Goal: Transaction & Acquisition: Purchase product/service

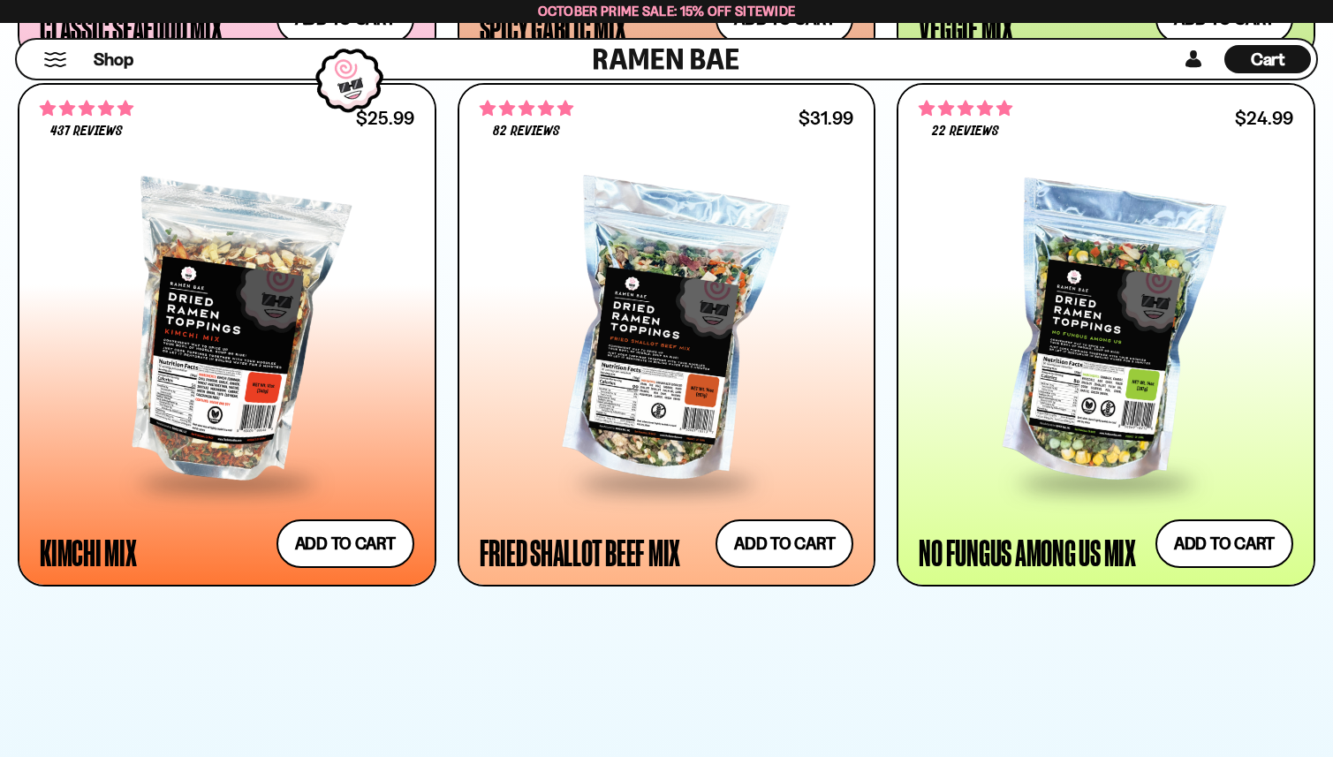
scroll to position [1600, 0]
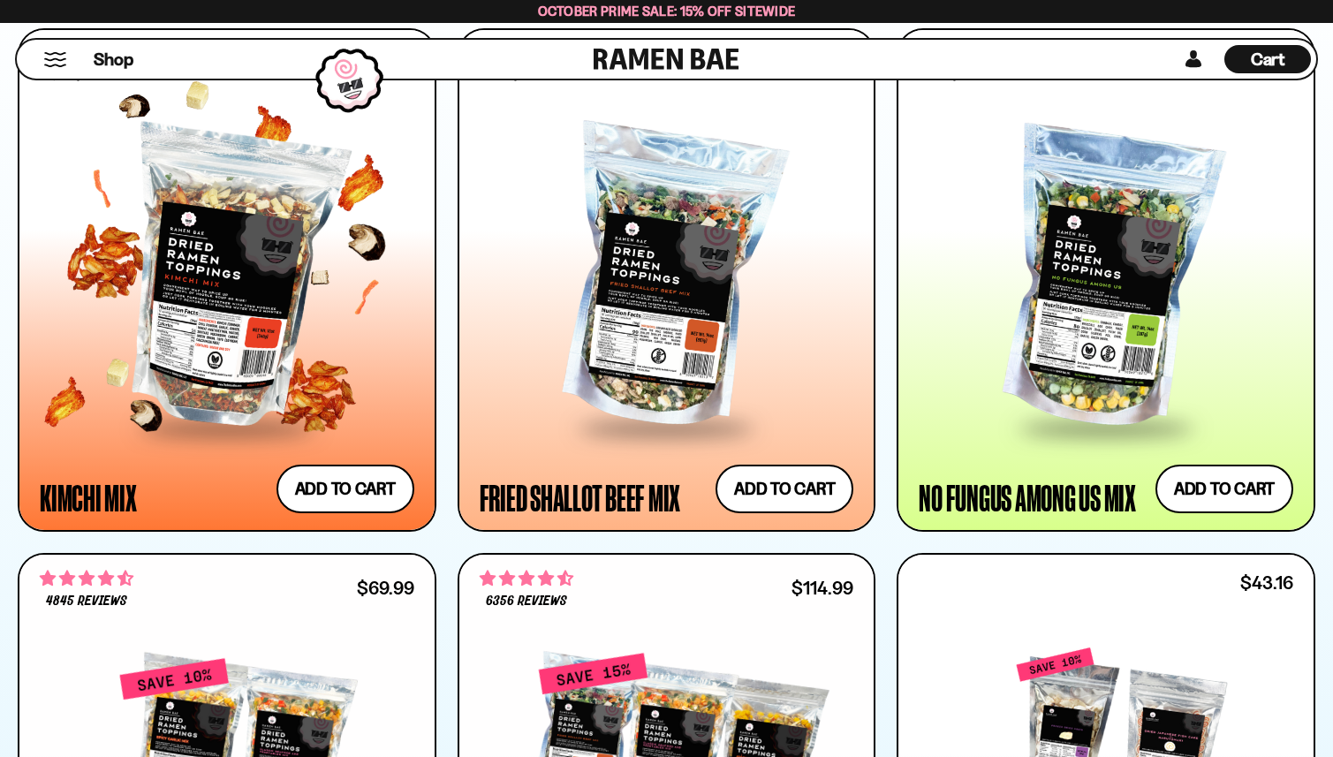
click at [155, 236] on div at bounding box center [227, 279] width 375 height 293
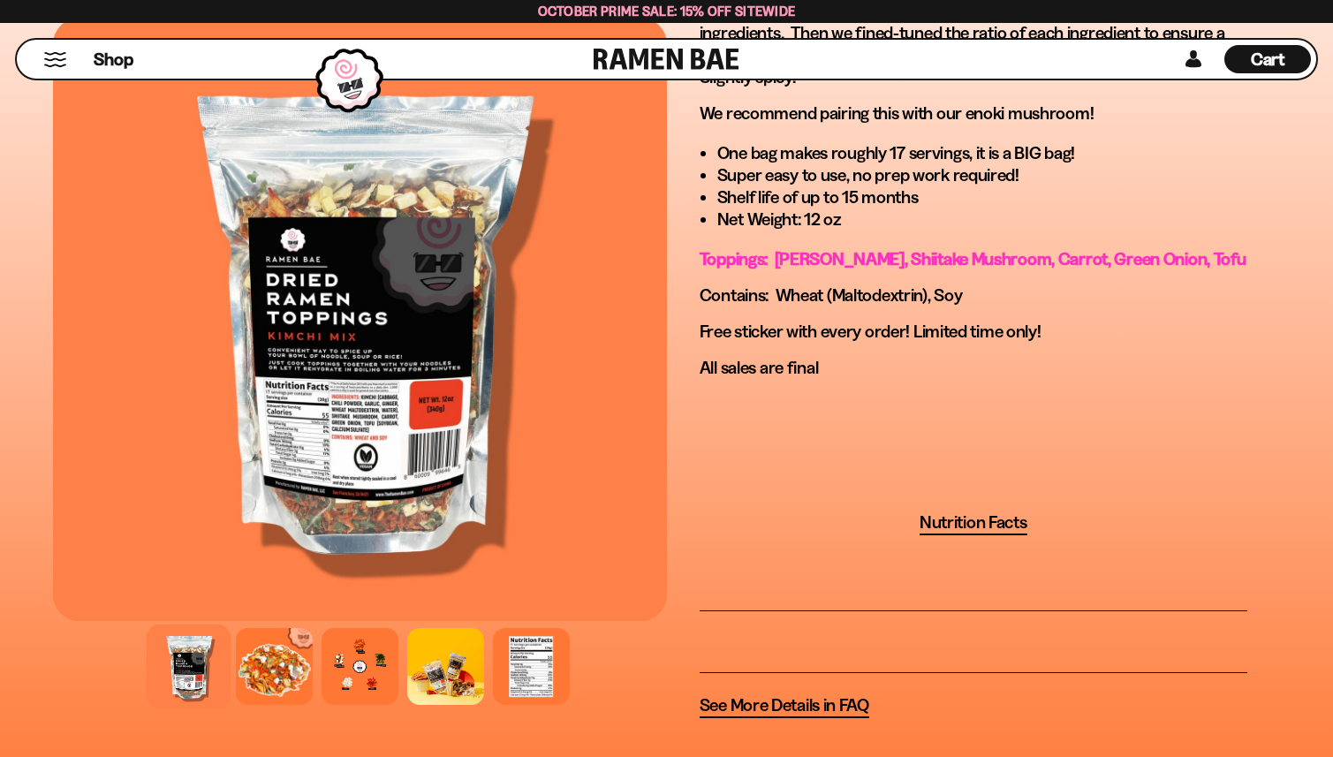
scroll to position [1404, 0]
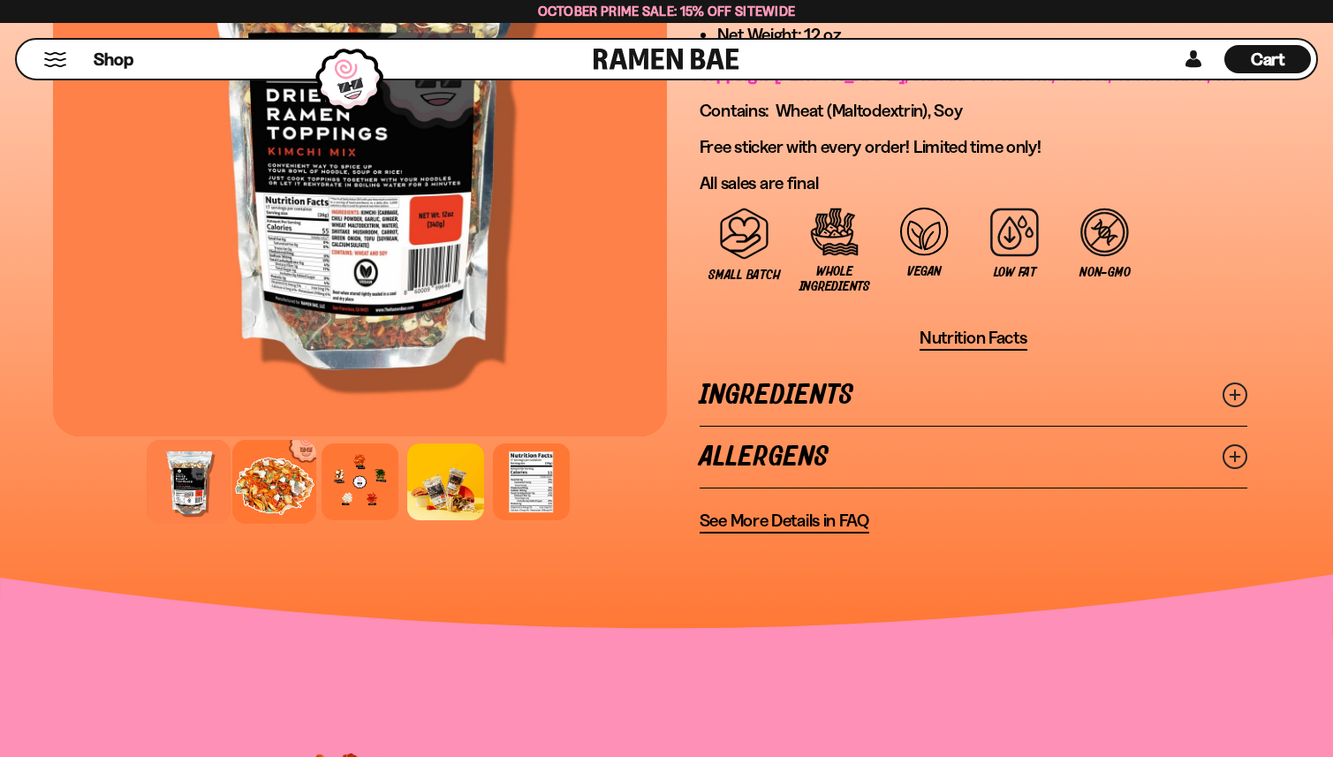
click at [284, 474] on div at bounding box center [274, 482] width 84 height 84
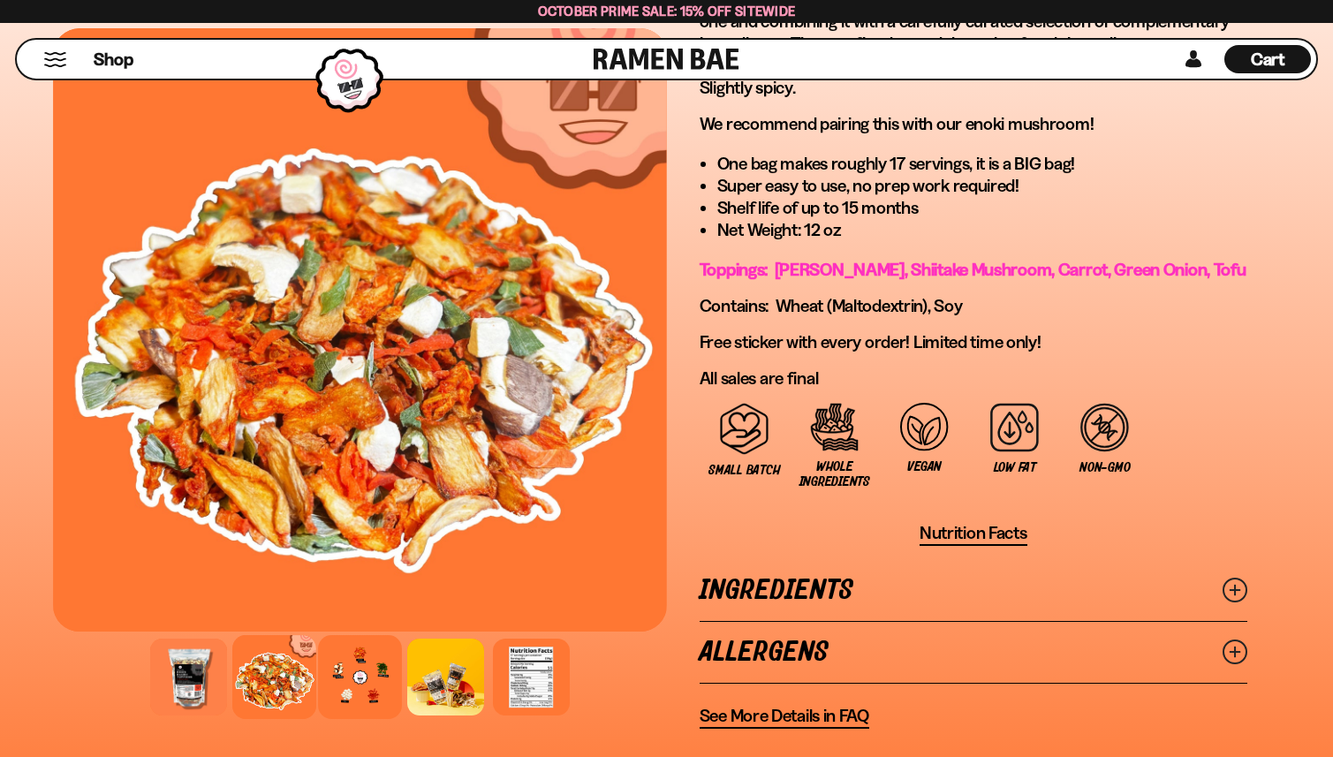
scroll to position [1211, 0]
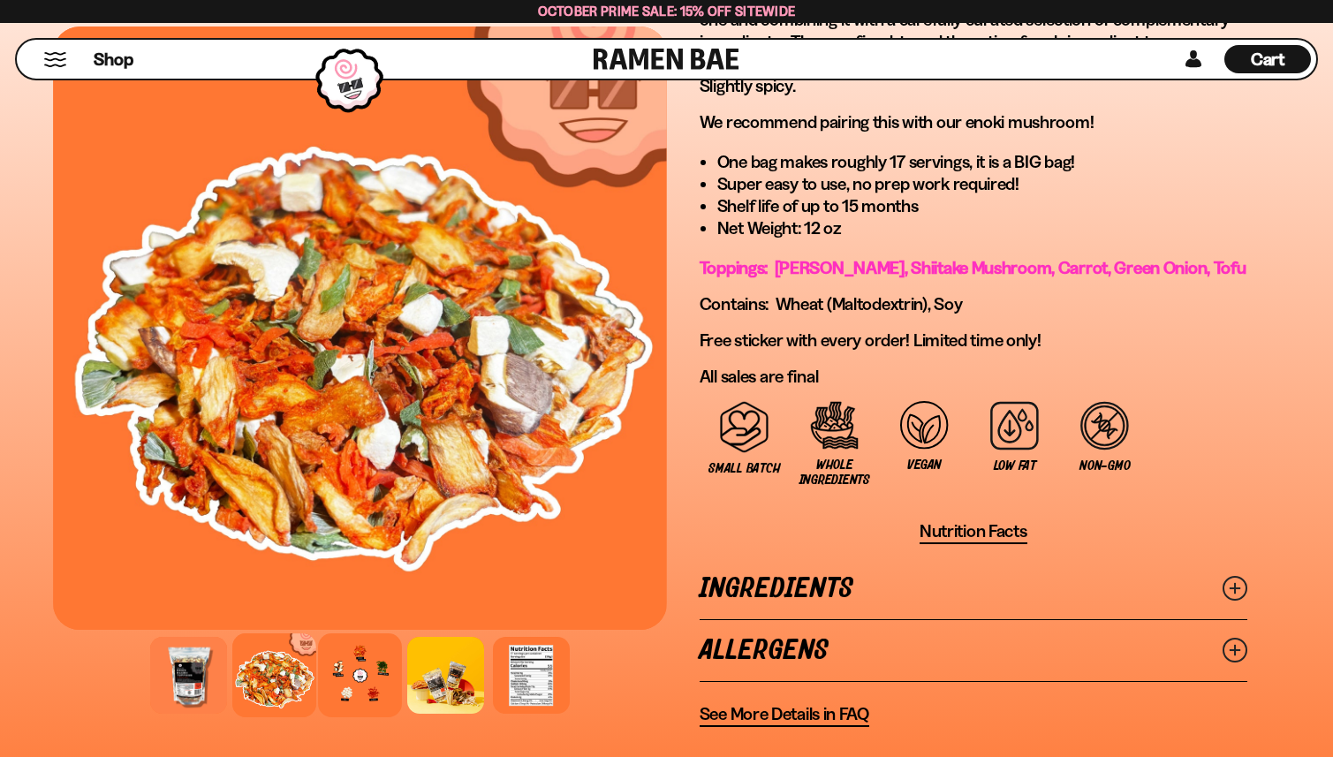
click at [353, 682] on div at bounding box center [360, 676] width 84 height 84
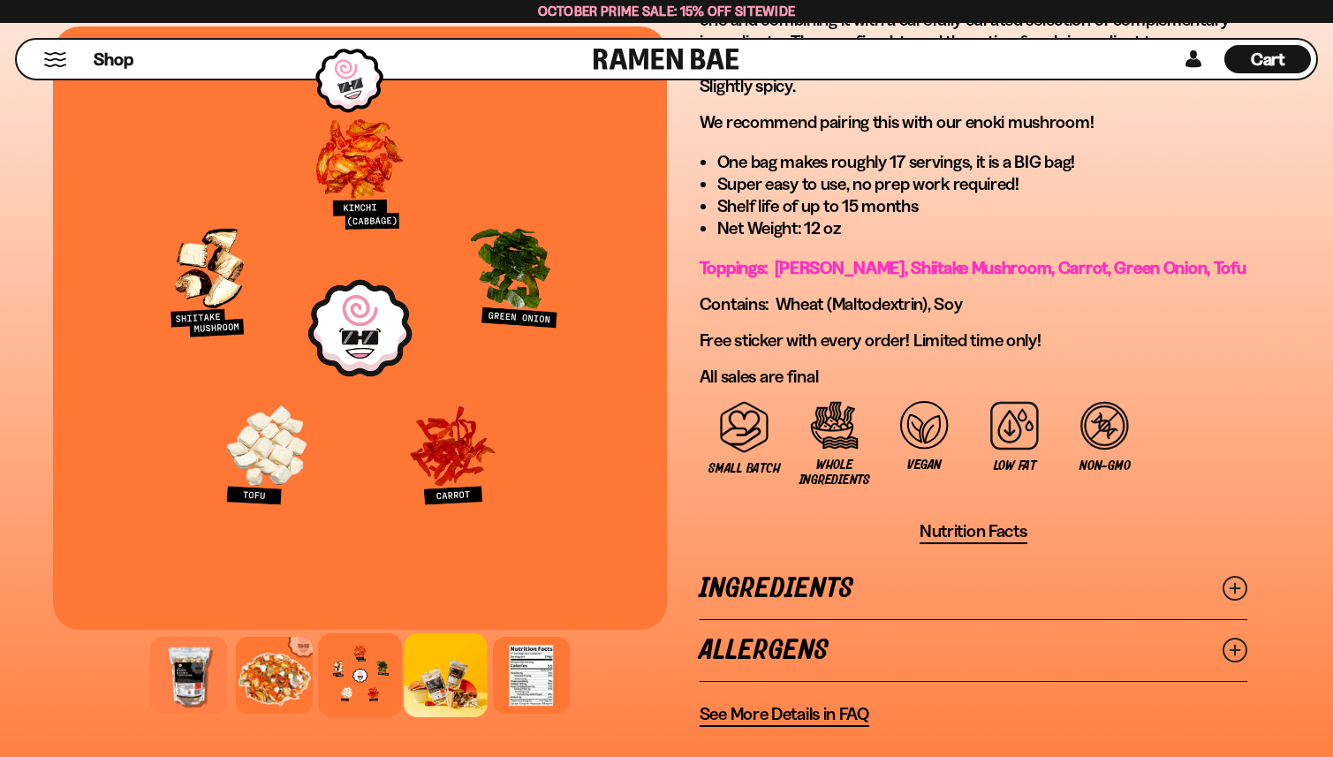
click at [444, 689] on div at bounding box center [446, 676] width 84 height 84
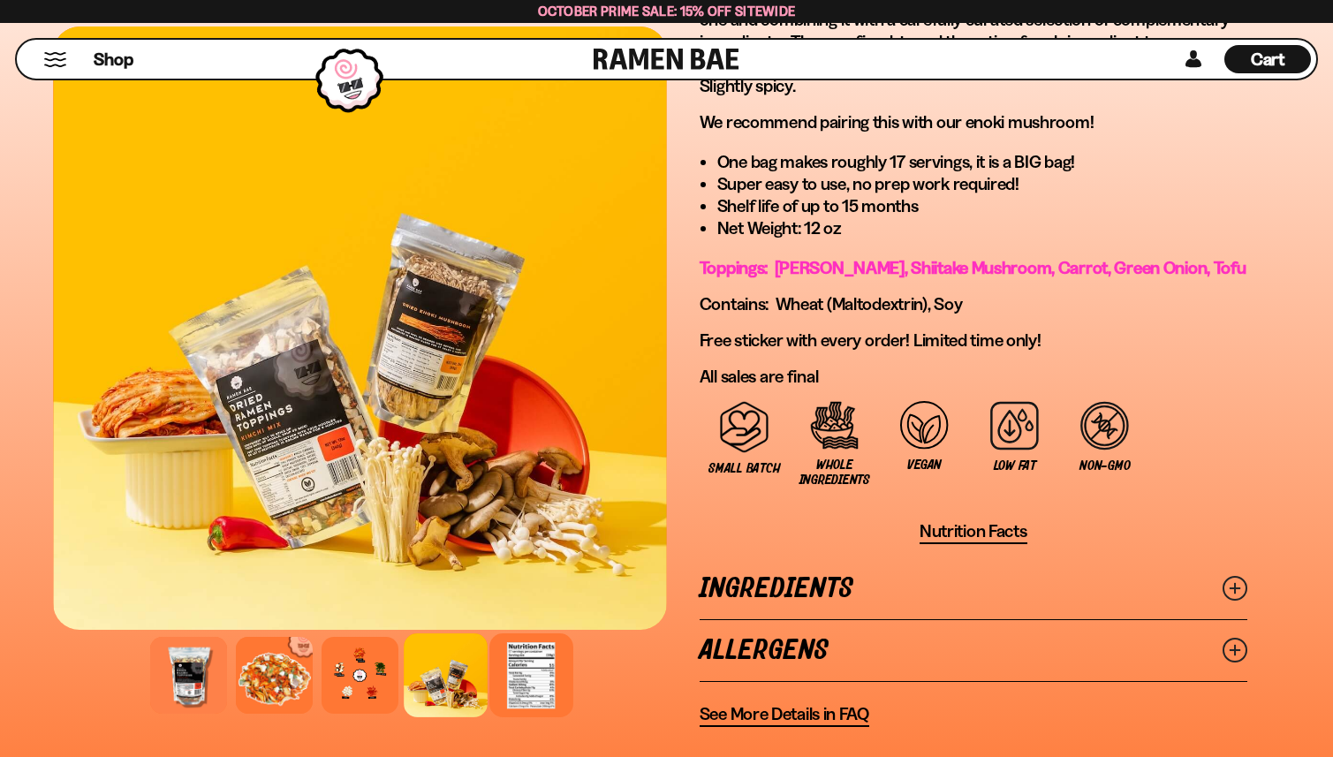
click at [533, 688] on div at bounding box center [532, 676] width 84 height 84
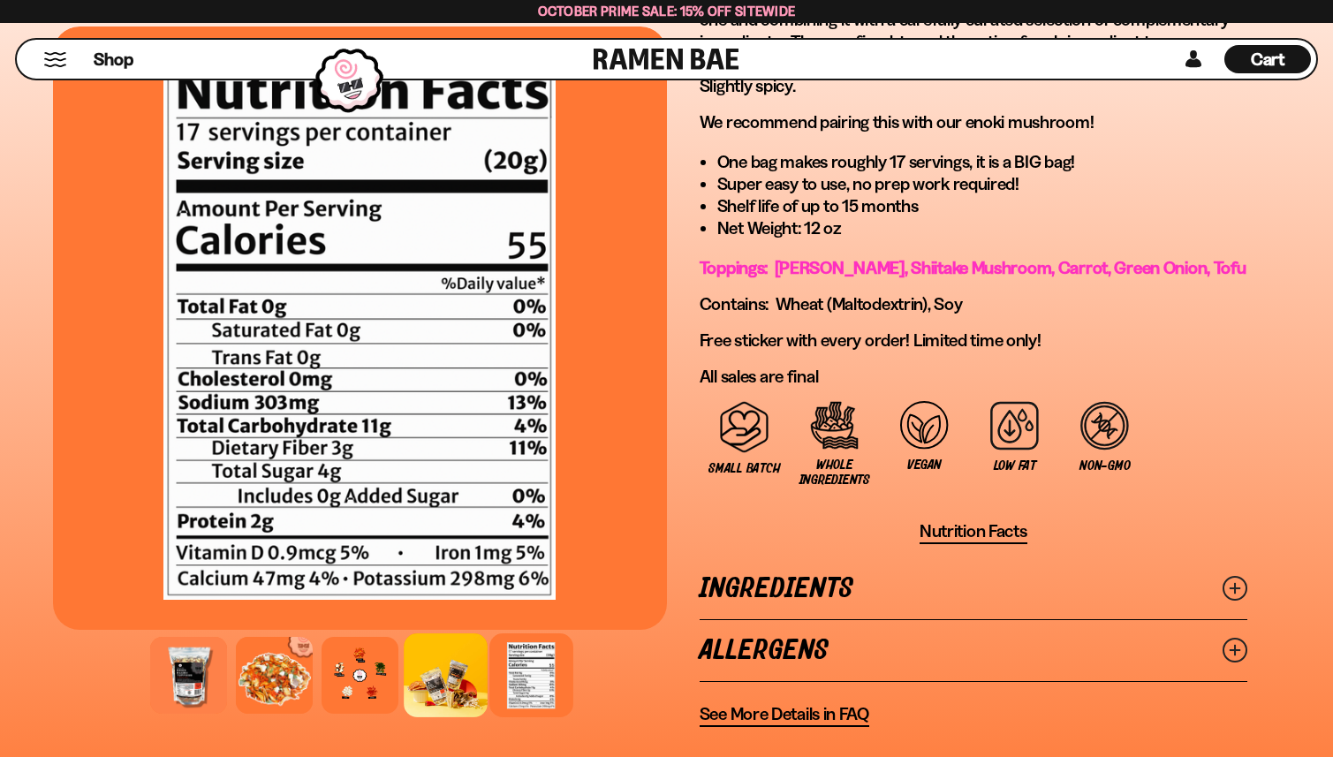
click at [460, 683] on div at bounding box center [446, 676] width 84 height 84
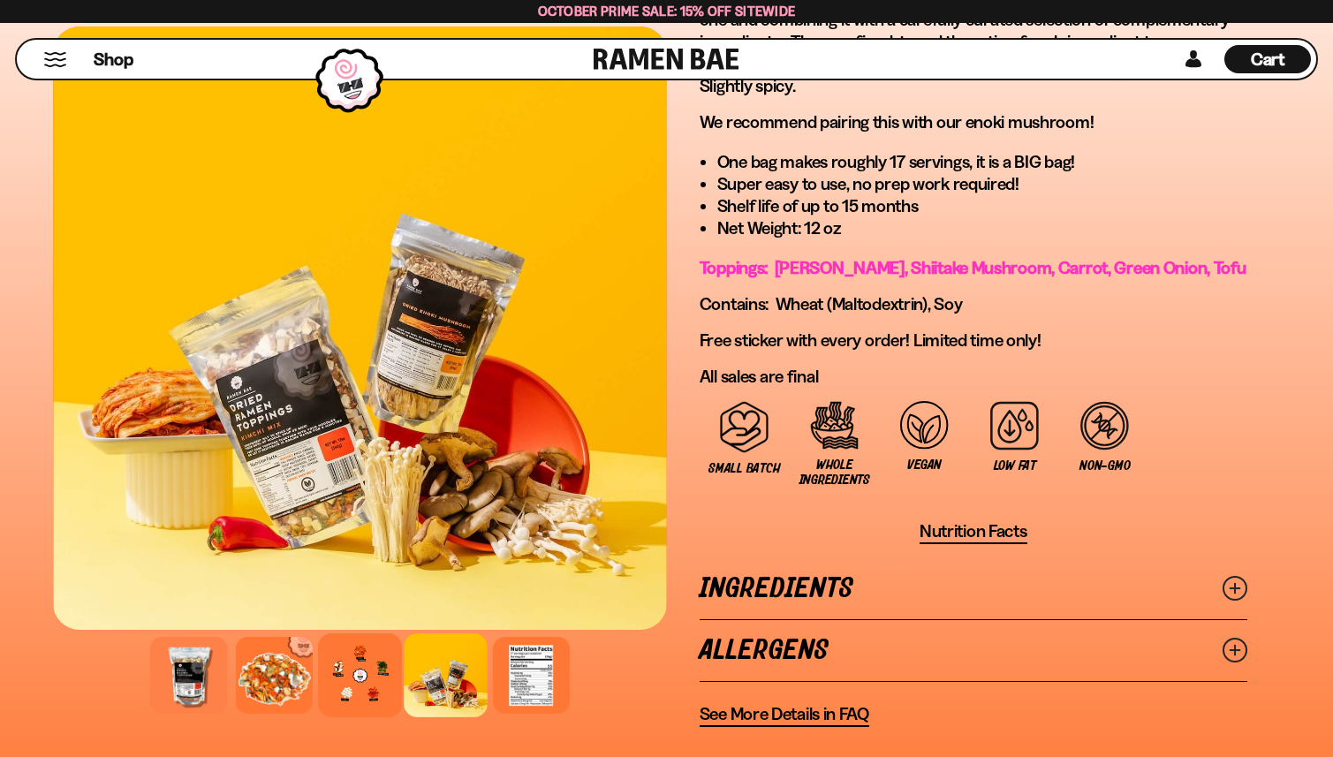
click at [350, 666] on div at bounding box center [360, 676] width 84 height 84
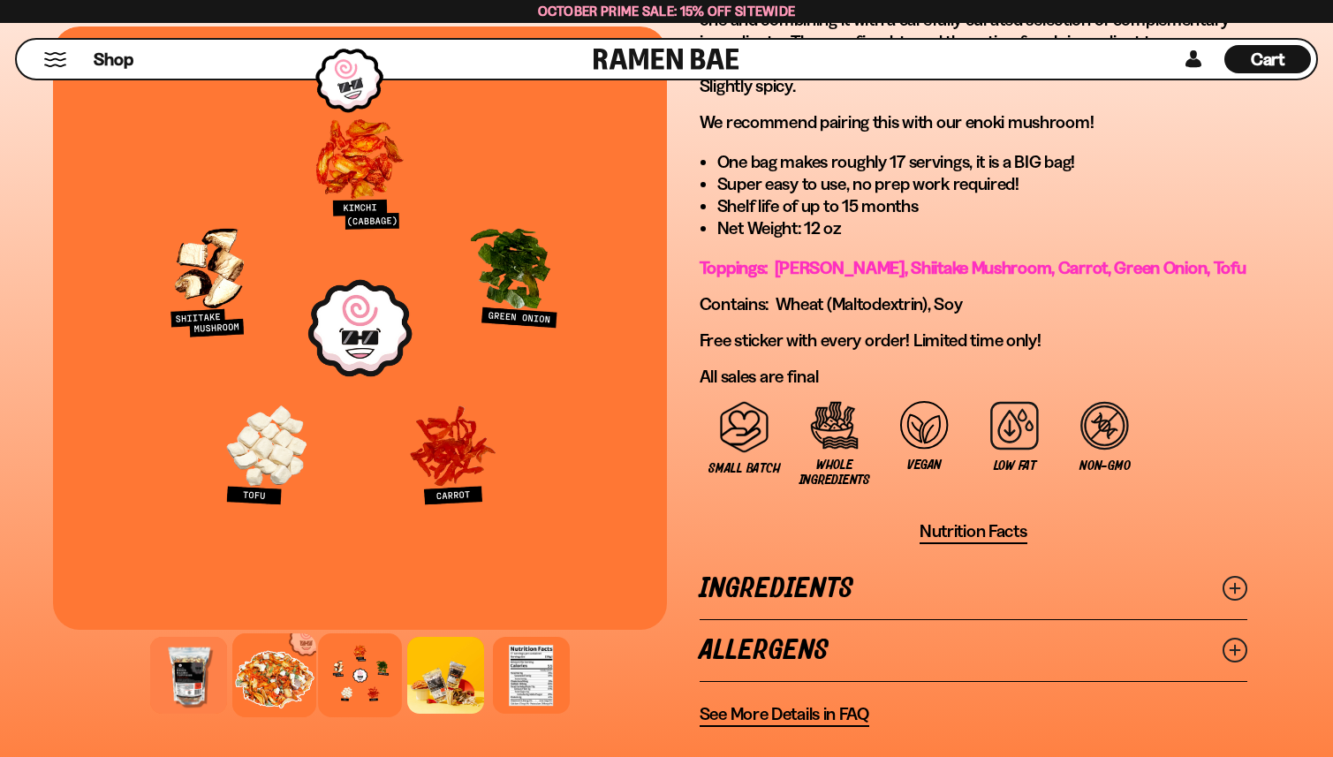
click at [251, 657] on div at bounding box center [274, 676] width 84 height 84
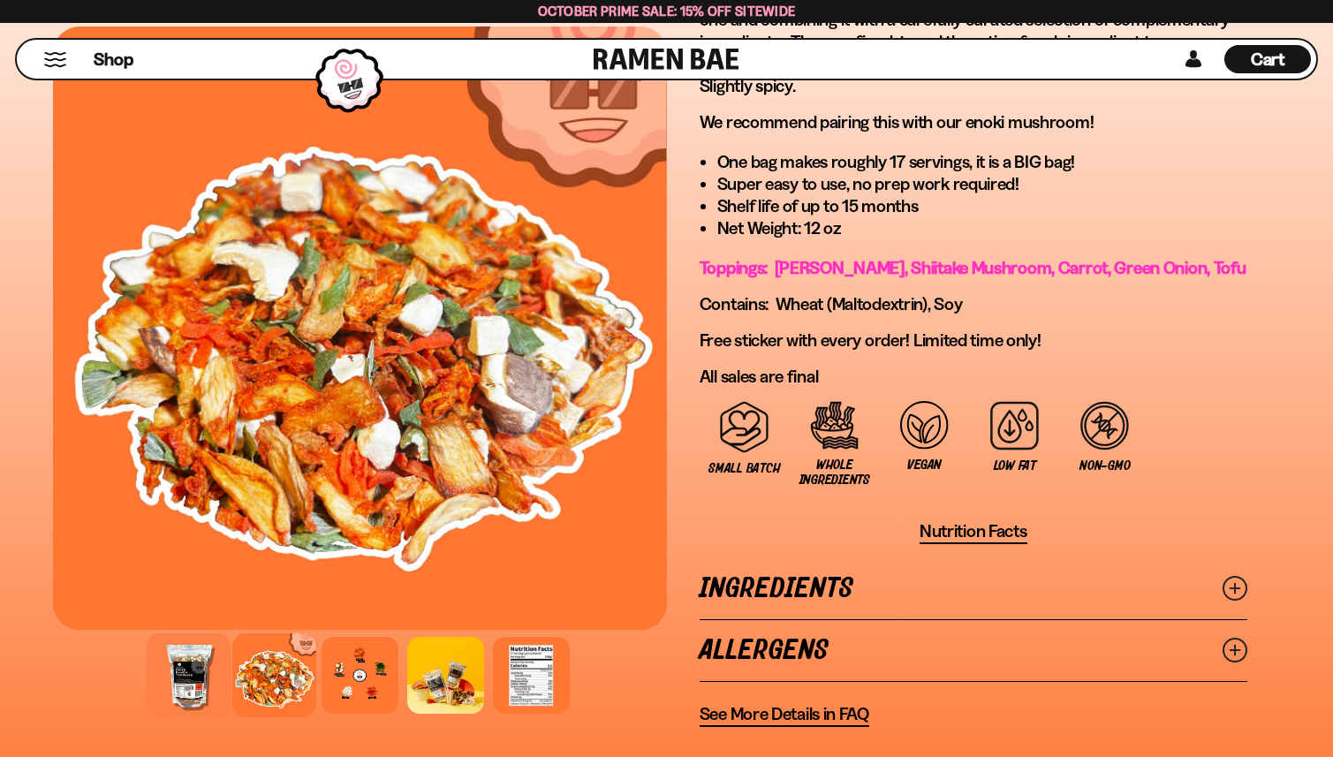
click at [171, 672] on div at bounding box center [189, 676] width 84 height 84
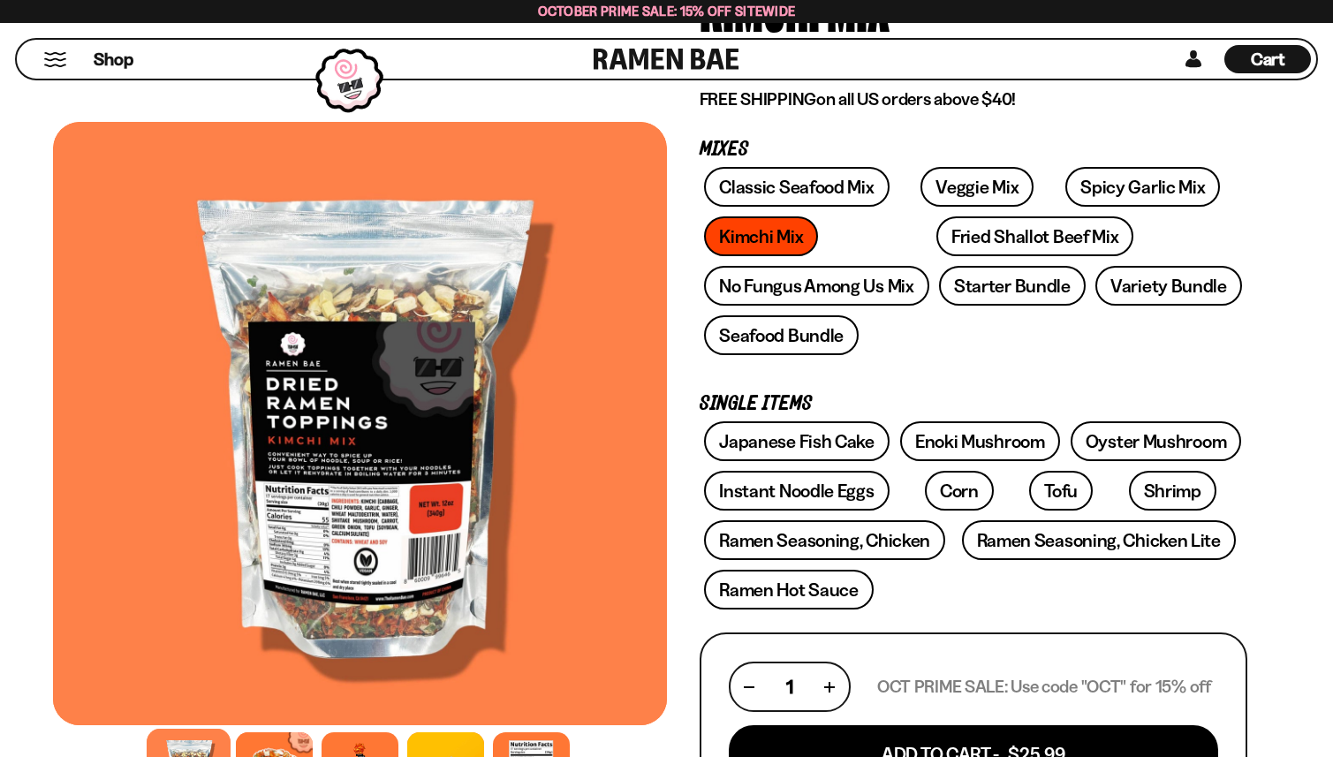
scroll to position [478, 0]
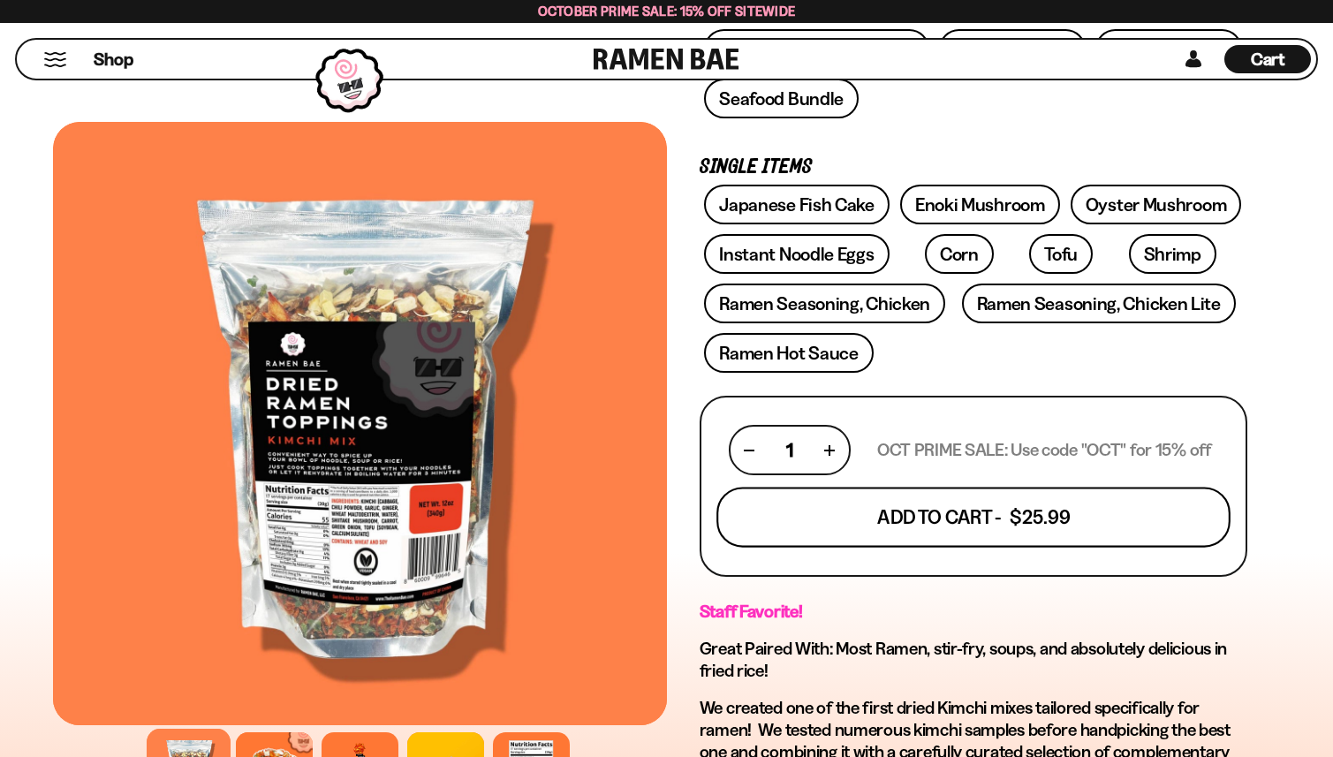
click at [798, 535] on button "Add To Cart - $25.99" at bounding box center [974, 518] width 514 height 60
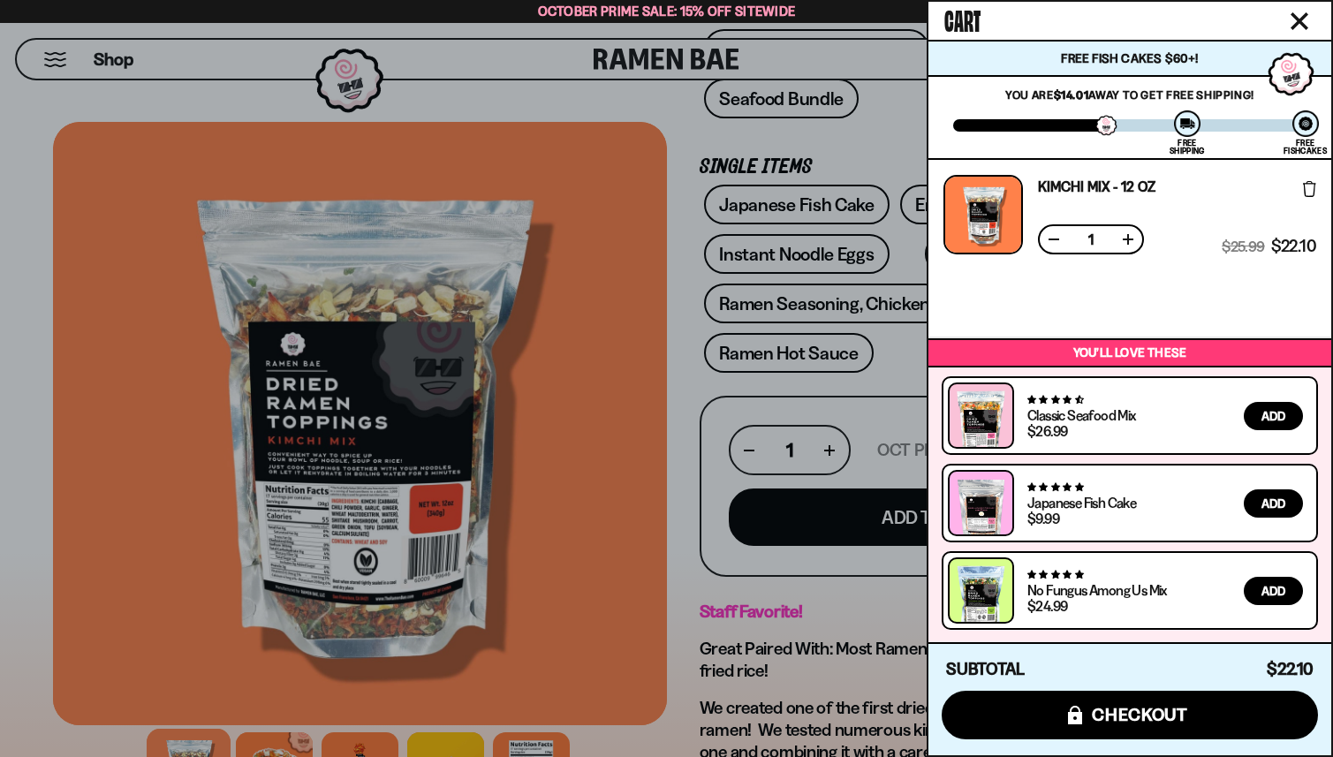
click at [894, 355] on div at bounding box center [666, 378] width 1333 height 757
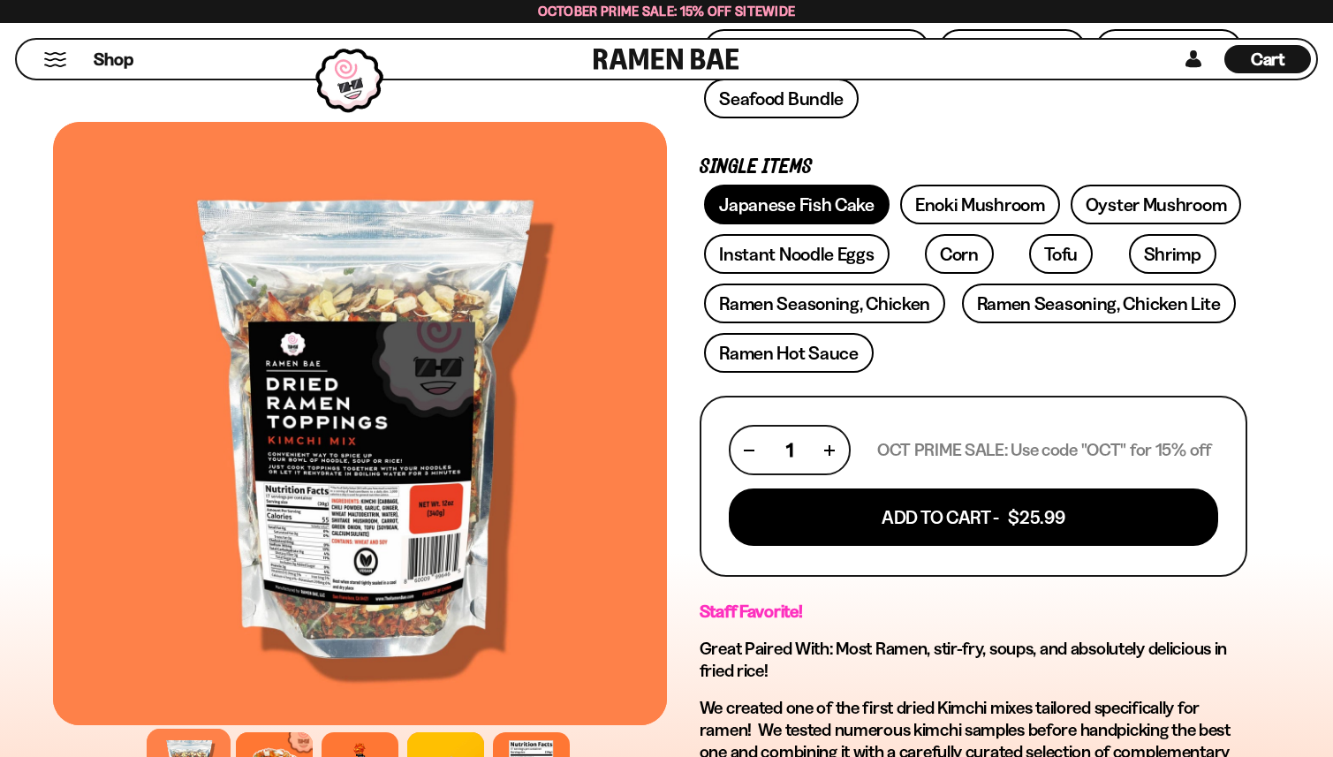
click at [788, 209] on link "Japanese Fish Cake" at bounding box center [797, 205] width 186 height 40
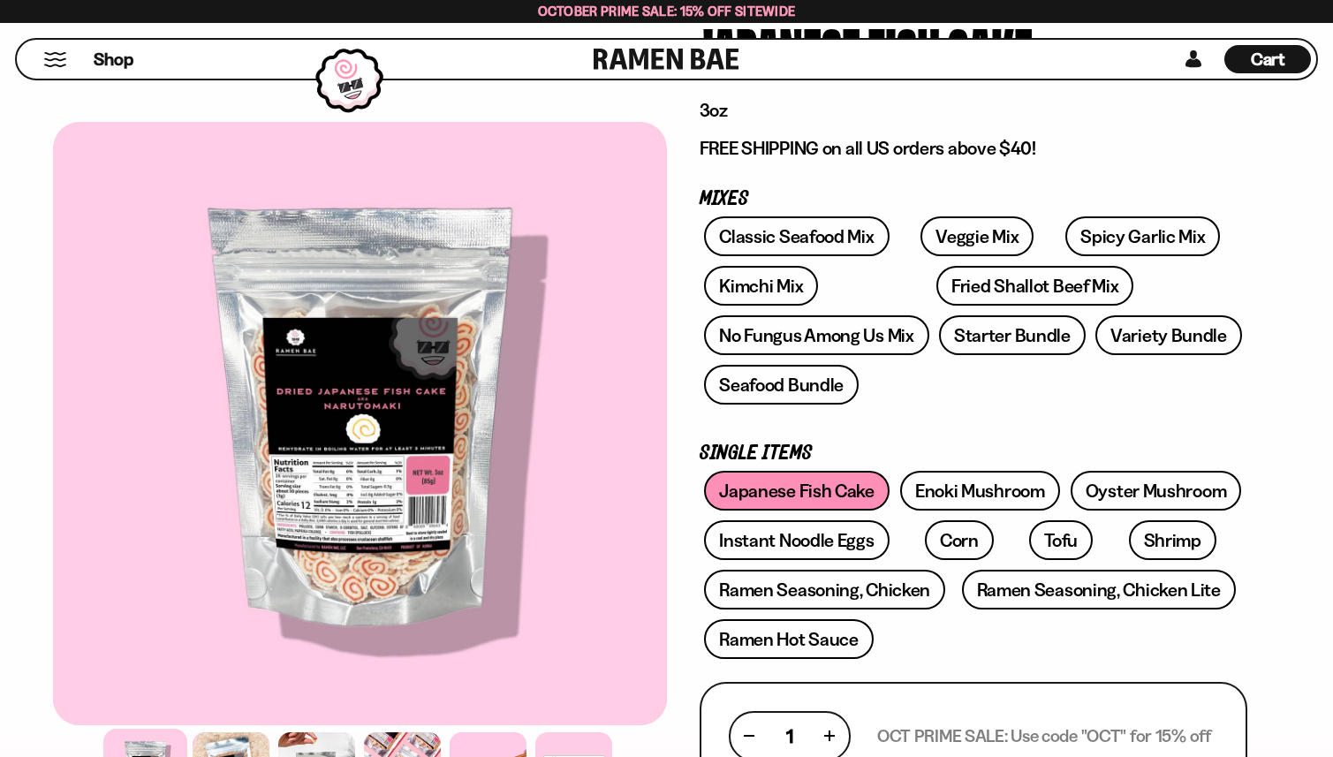
scroll to position [196, 0]
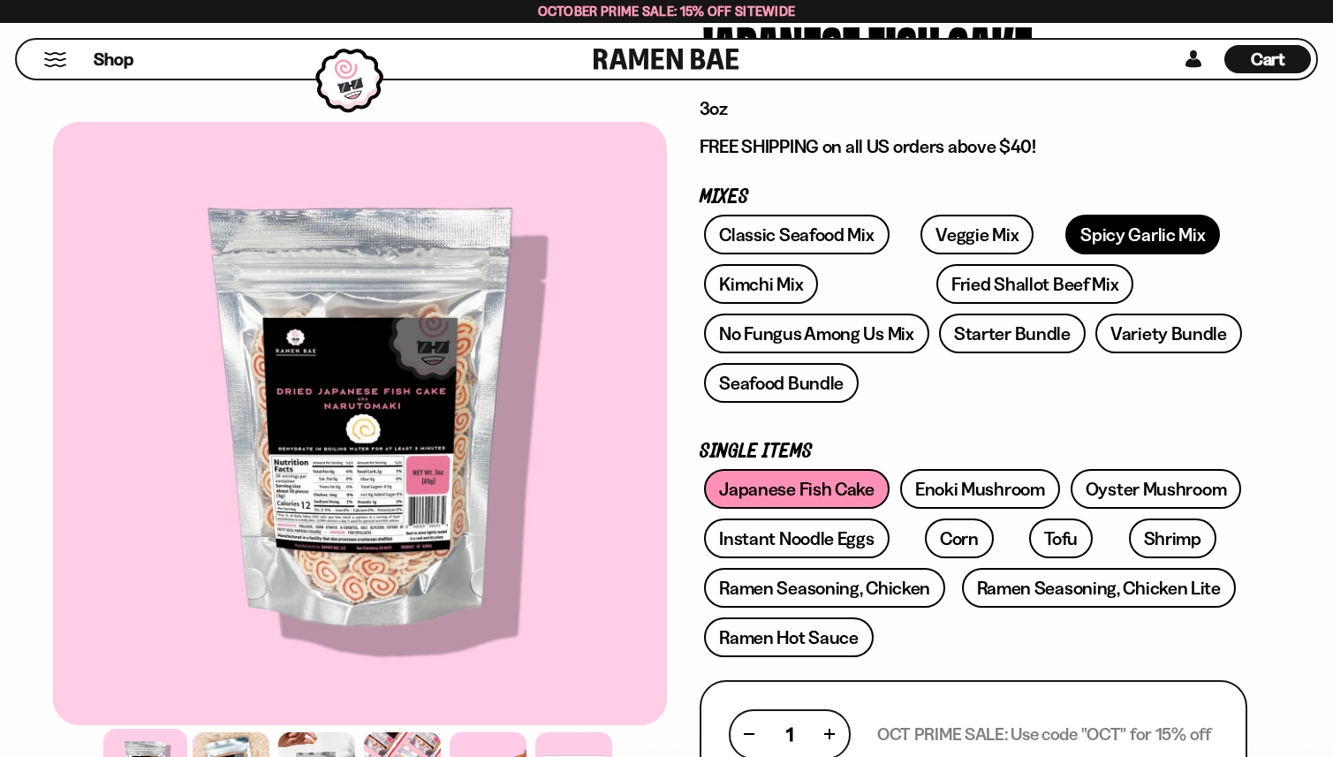
click at [1081, 224] on link "Spicy Garlic Mix" at bounding box center [1143, 235] width 155 height 40
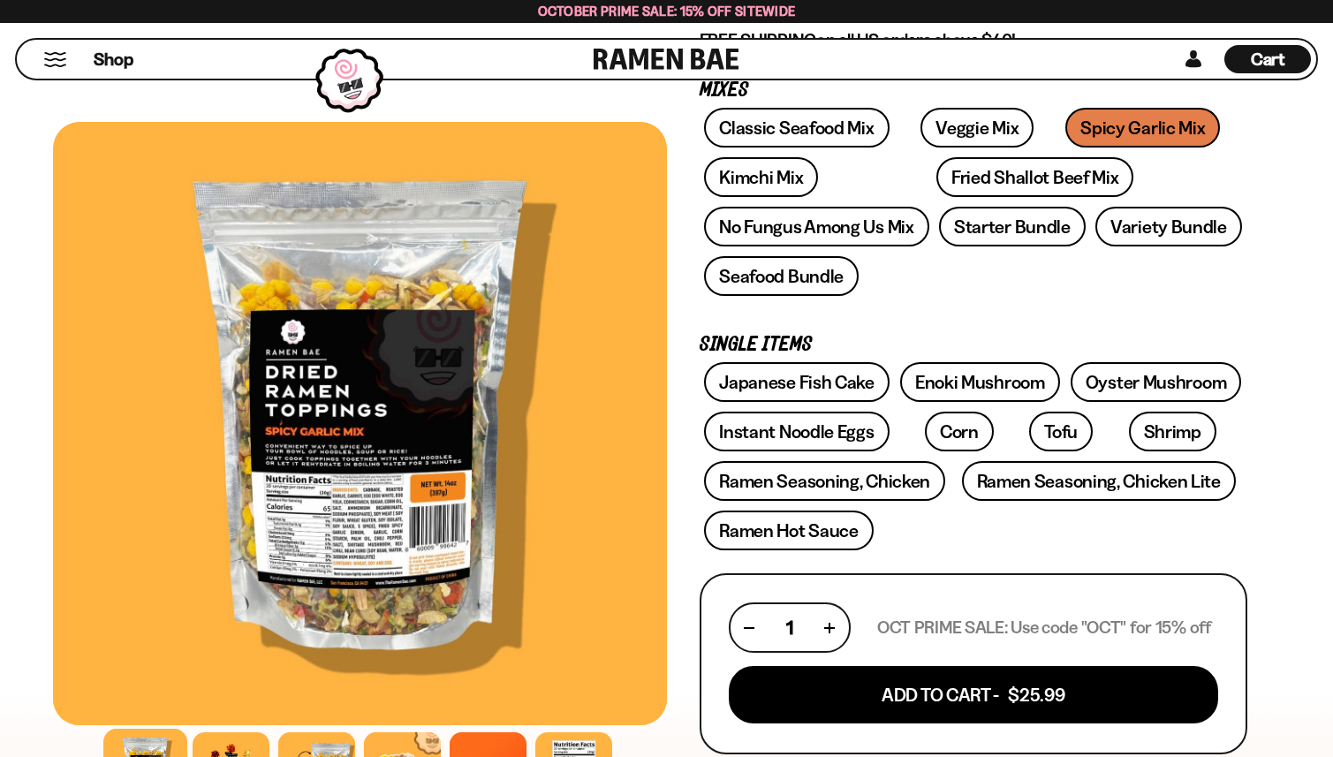
scroll to position [503, 0]
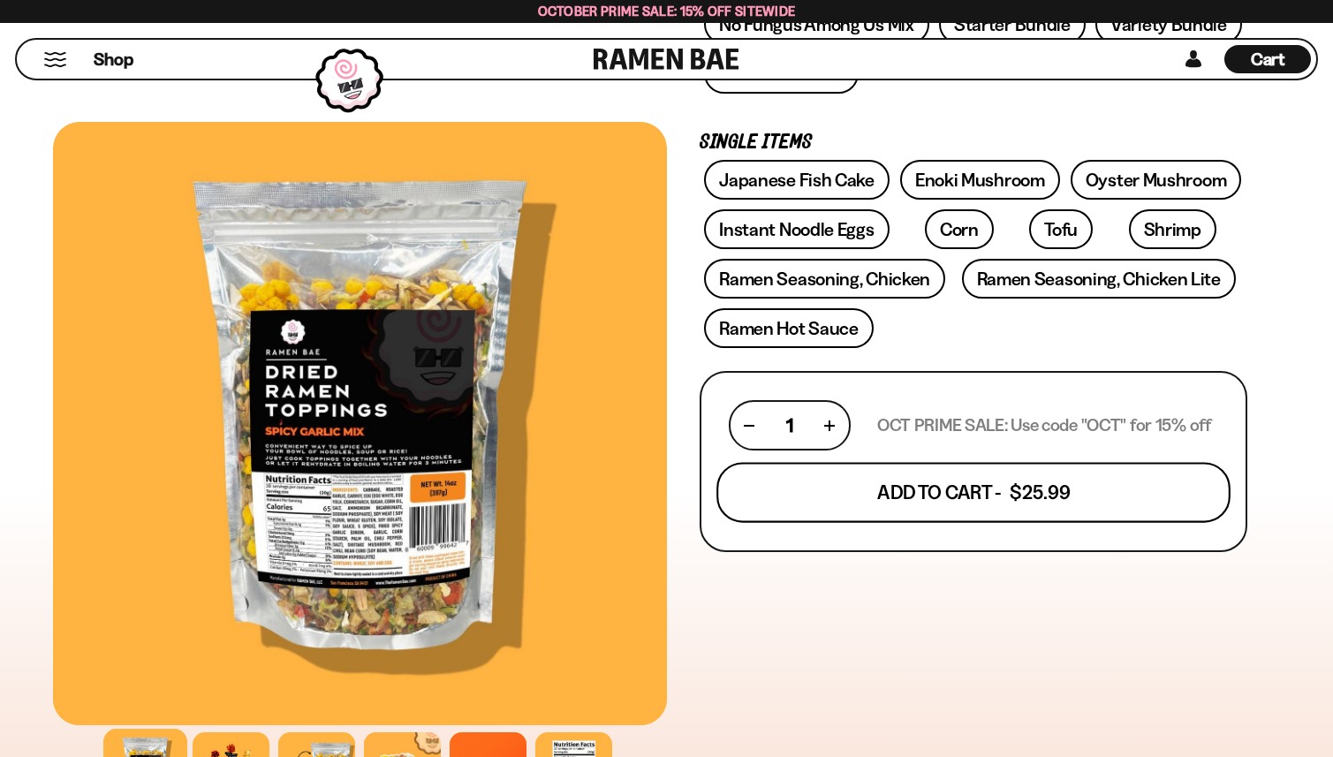
click at [1003, 487] on button "Add To Cart - $25.99" at bounding box center [974, 493] width 514 height 60
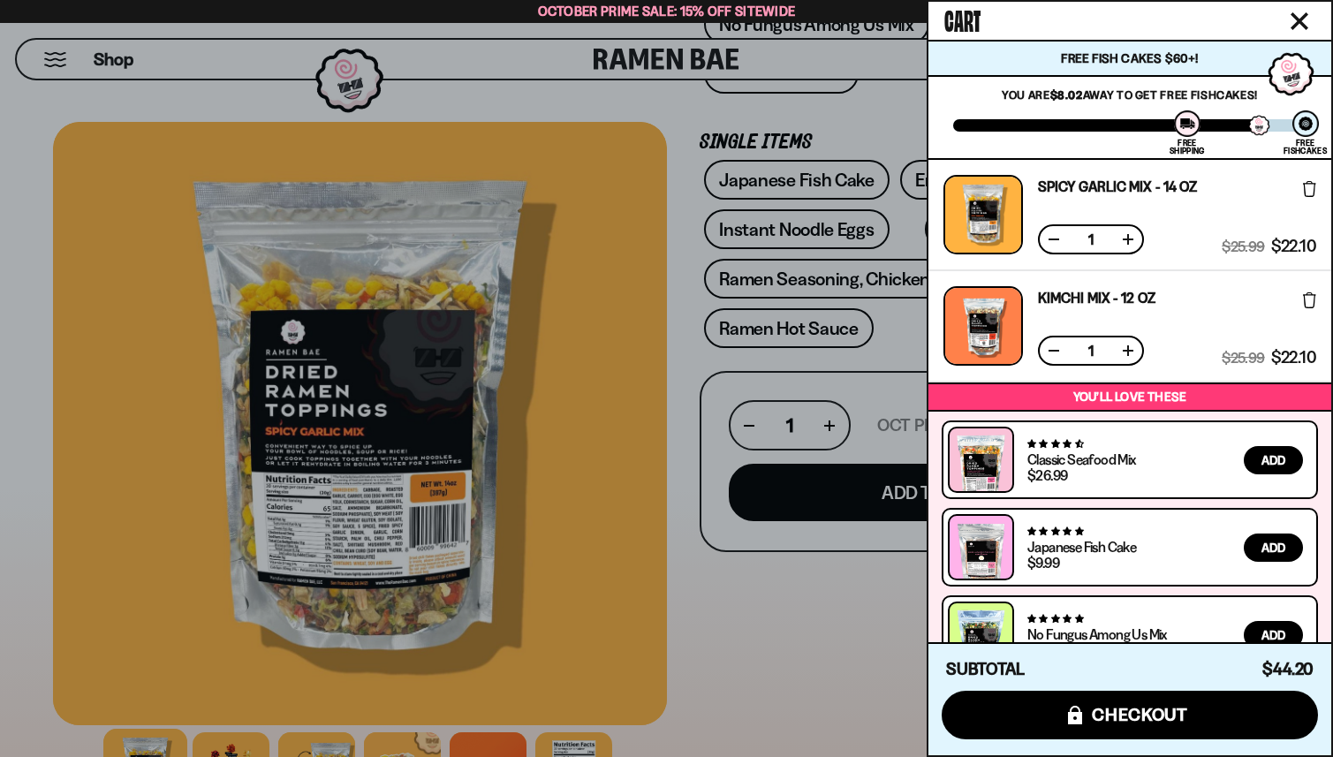
click at [885, 357] on div at bounding box center [666, 378] width 1333 height 757
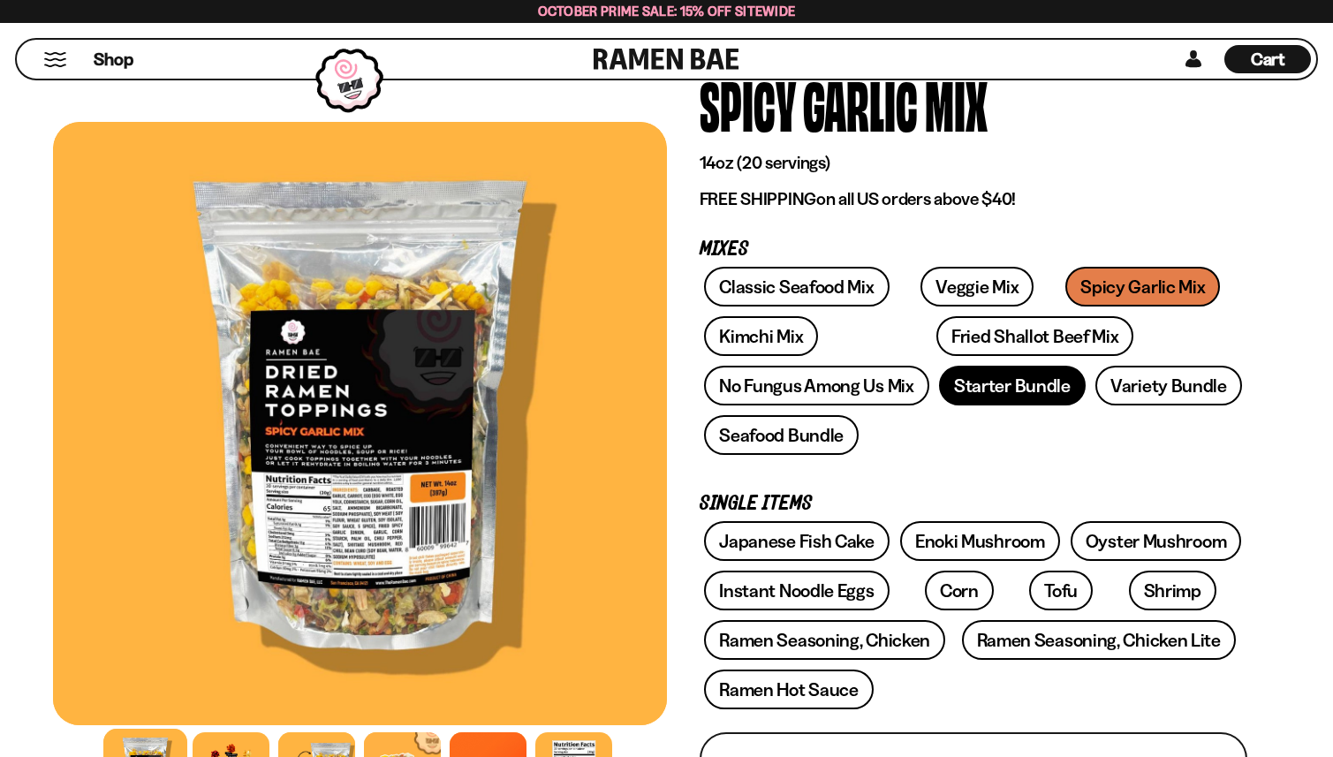
scroll to position [156, 0]
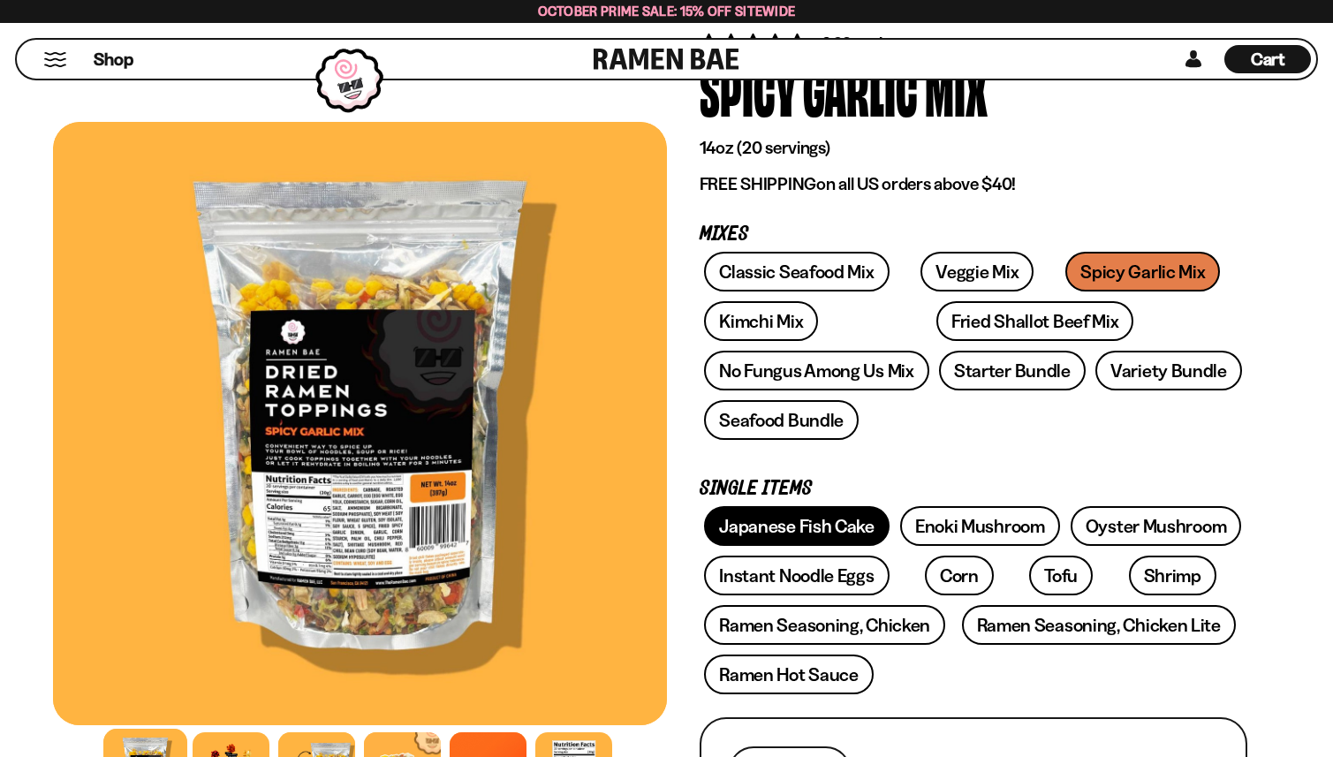
click at [833, 524] on link "Japanese Fish Cake" at bounding box center [797, 526] width 186 height 40
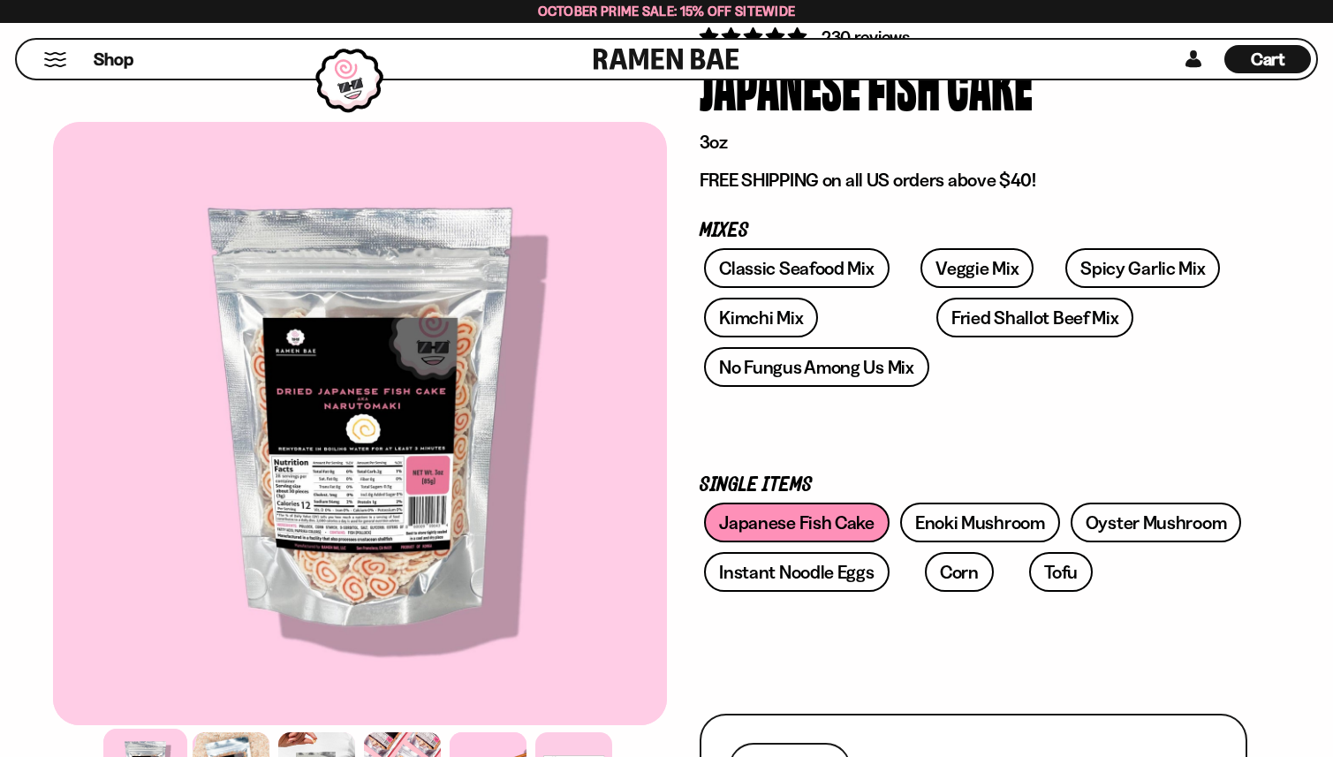
scroll to position [177, 0]
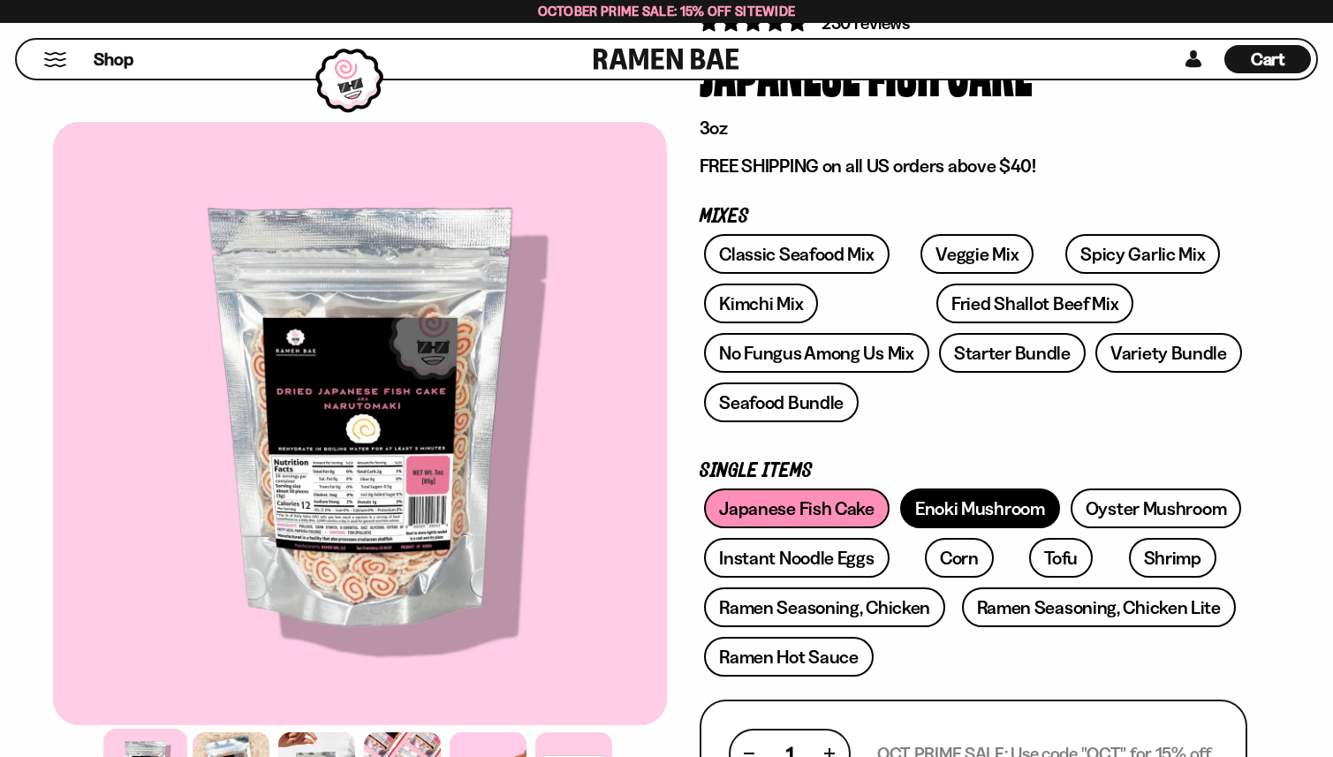
click at [935, 512] on link "Enoki Mushroom" at bounding box center [980, 509] width 160 height 40
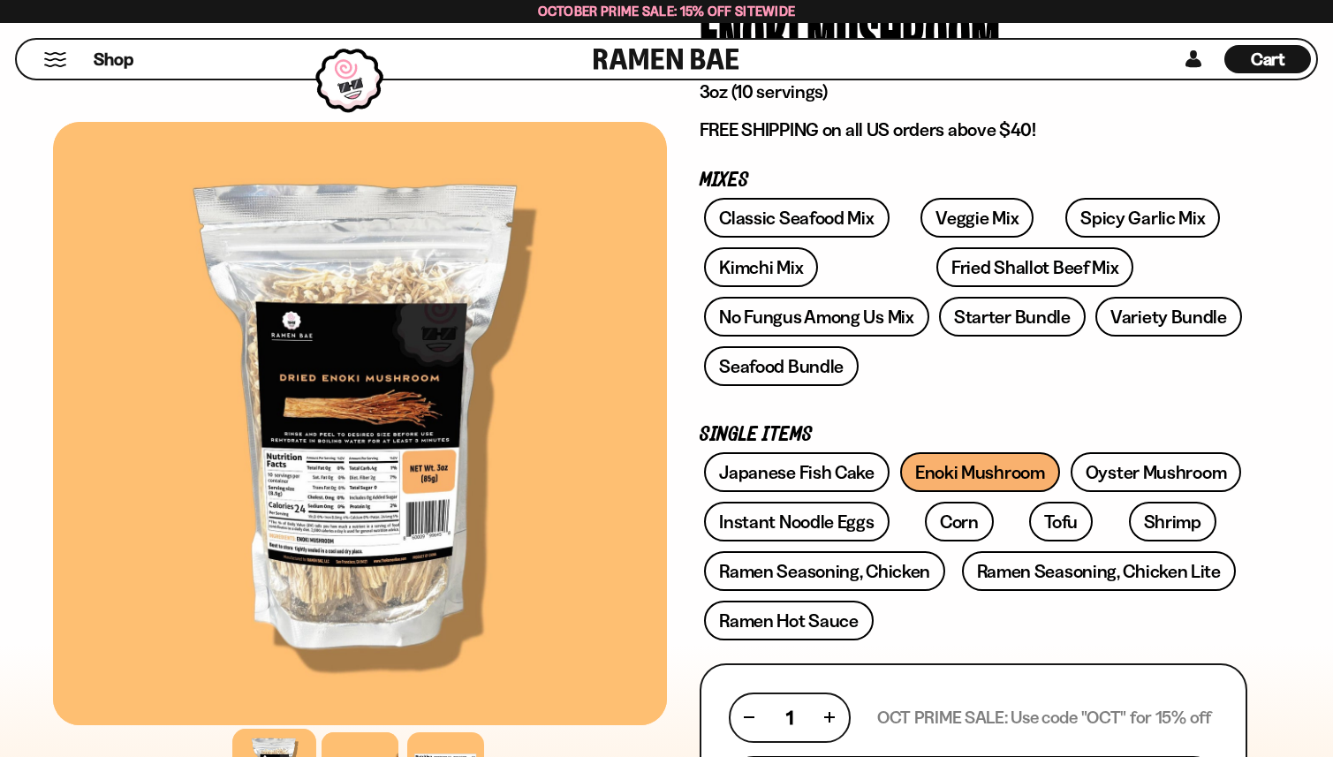
scroll to position [237, 0]
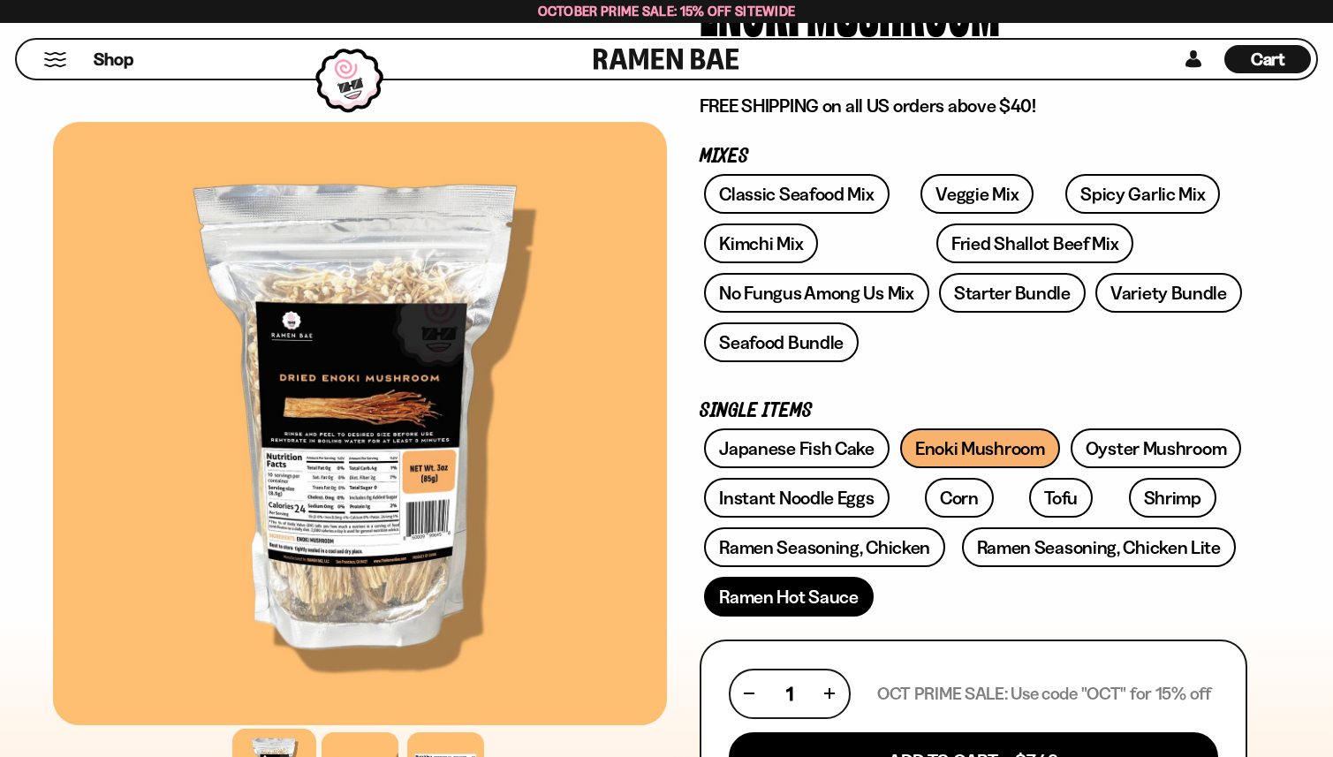
click at [835, 593] on link "Ramen Hot Sauce" at bounding box center [789, 597] width 170 height 40
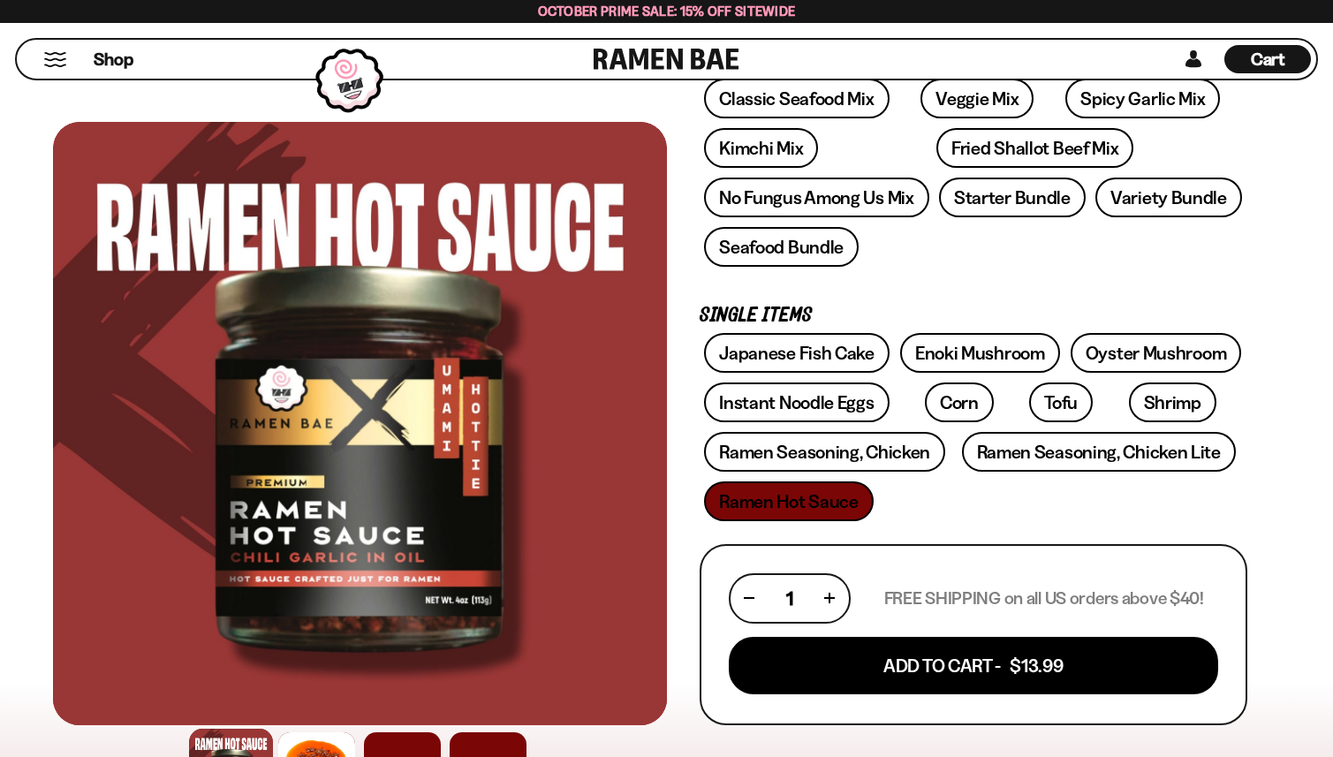
scroll to position [328, 0]
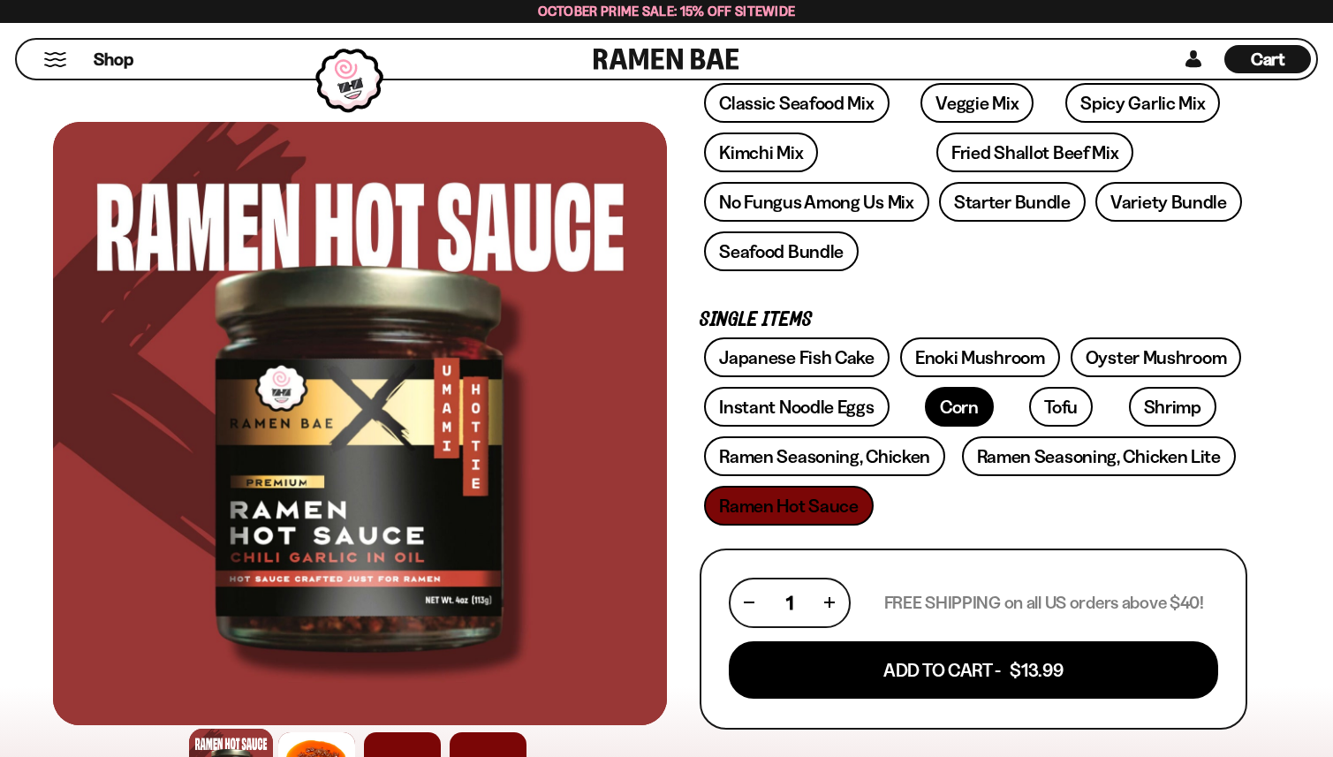
click at [938, 406] on link "Corn" at bounding box center [959, 407] width 69 height 40
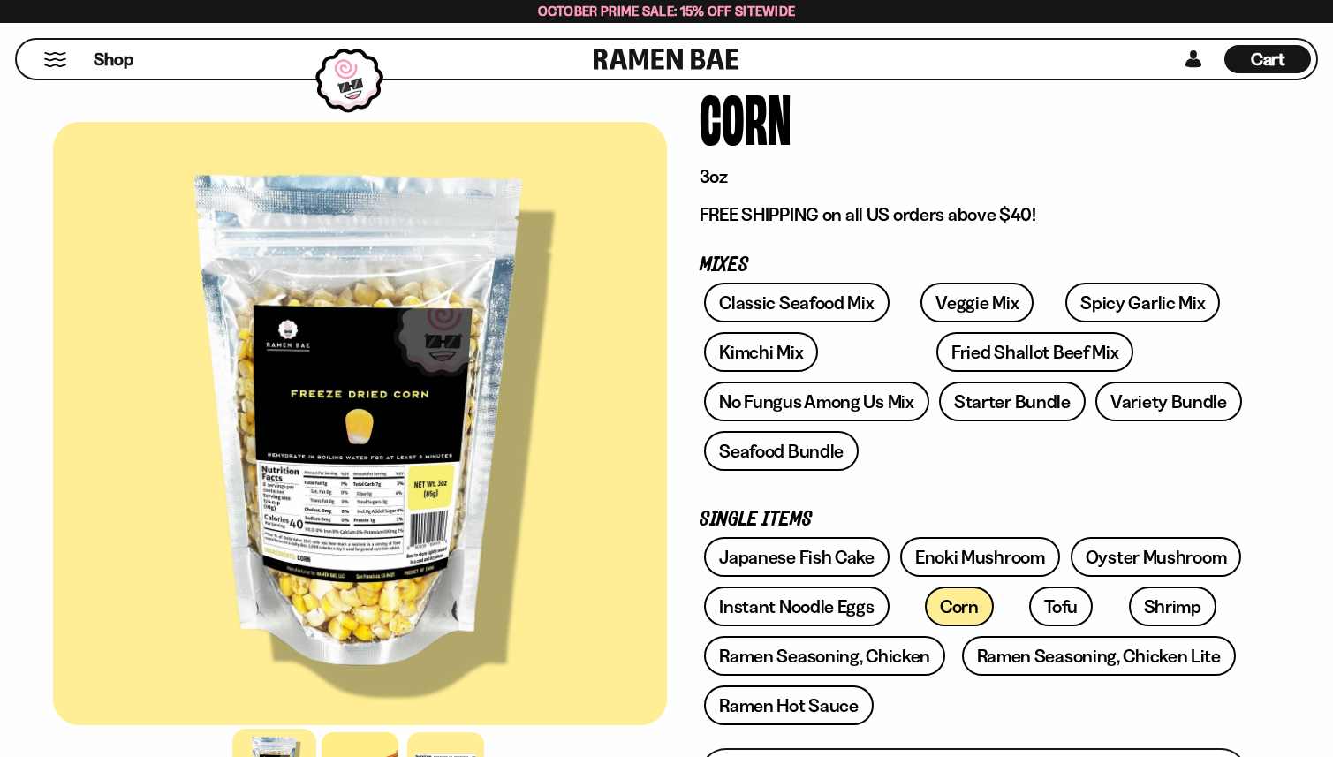
scroll to position [262, 0]
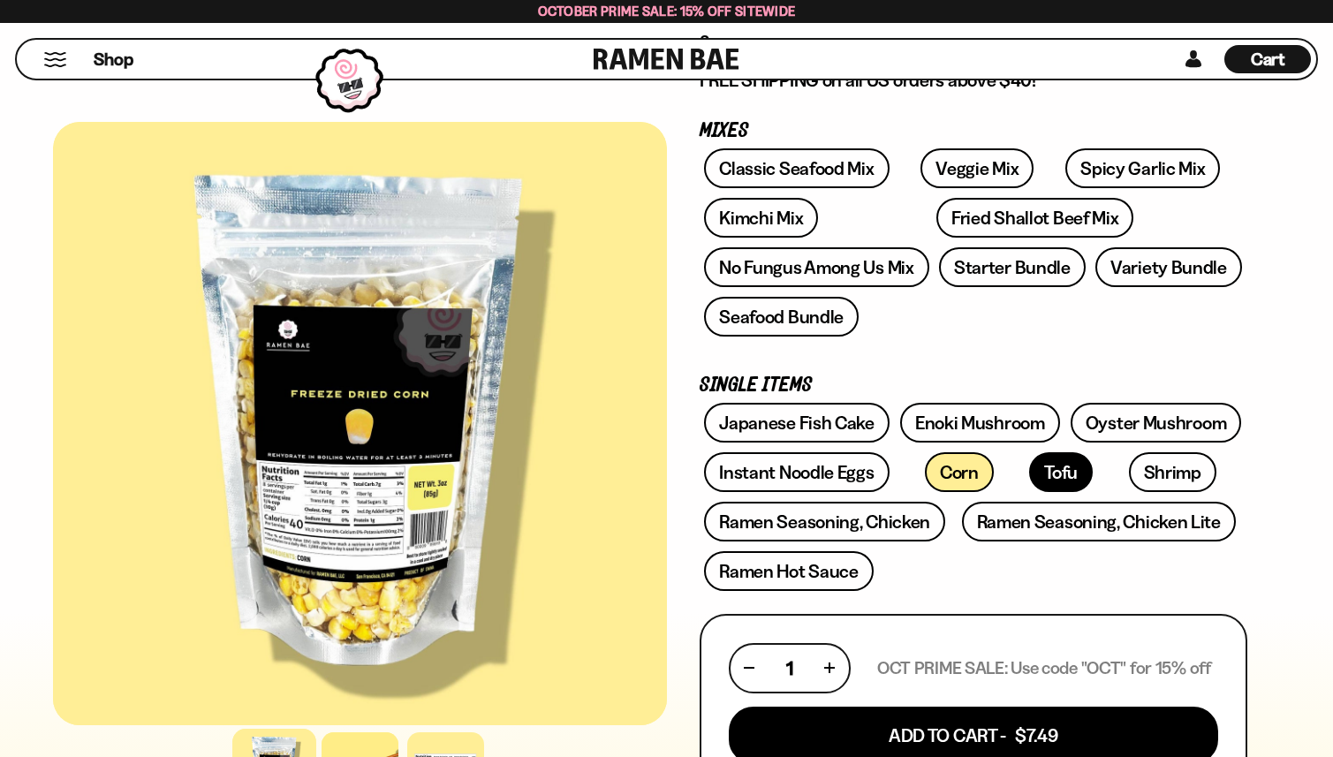
click at [1029, 471] on link "Tofu" at bounding box center [1061, 472] width 64 height 40
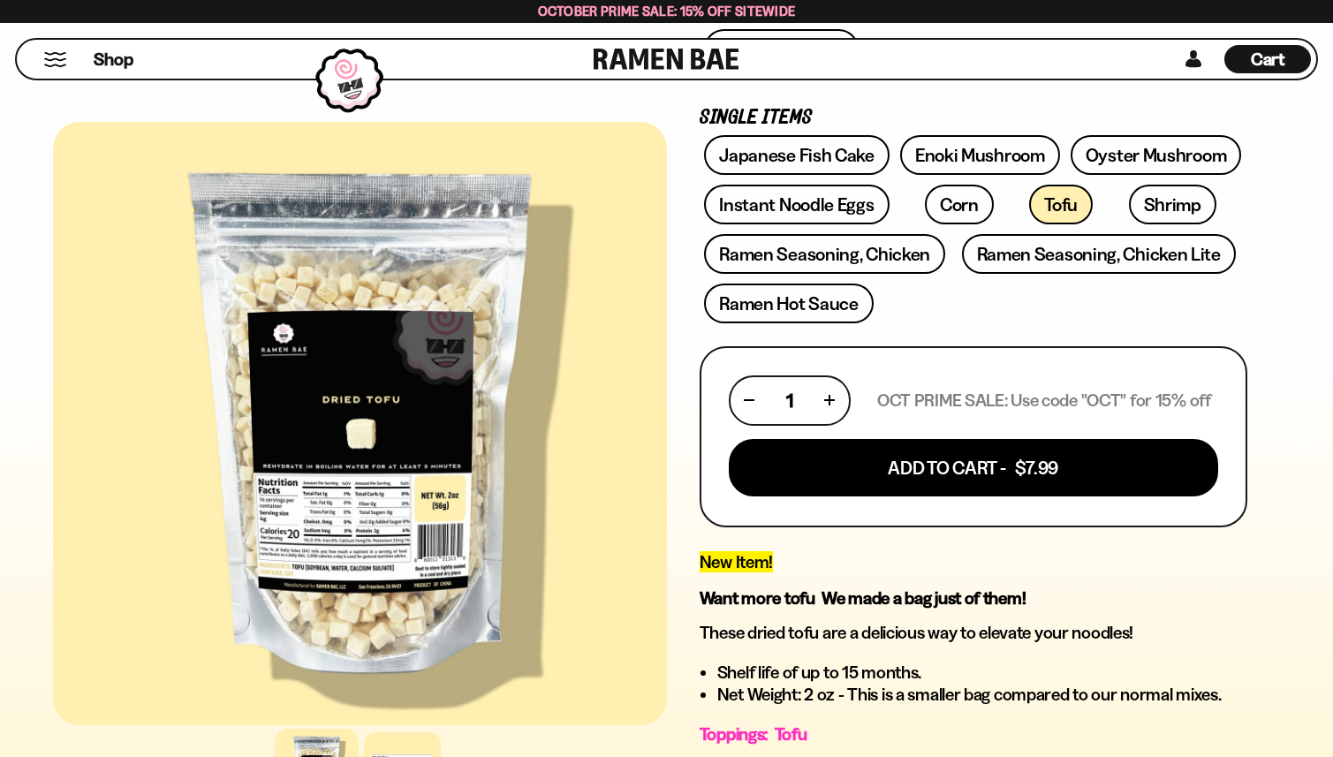
scroll to position [502, 0]
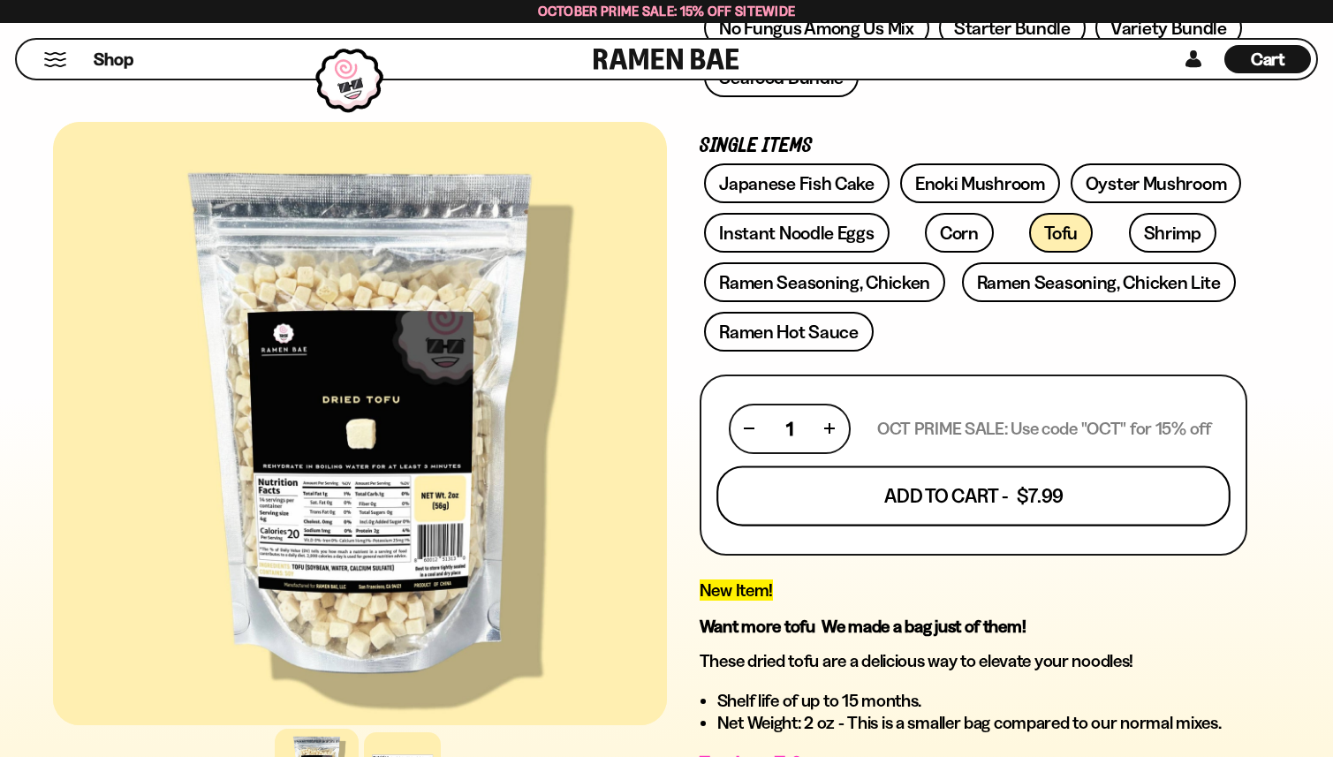
click at [1107, 503] on button "Add To Cart - $7.99" at bounding box center [974, 496] width 514 height 60
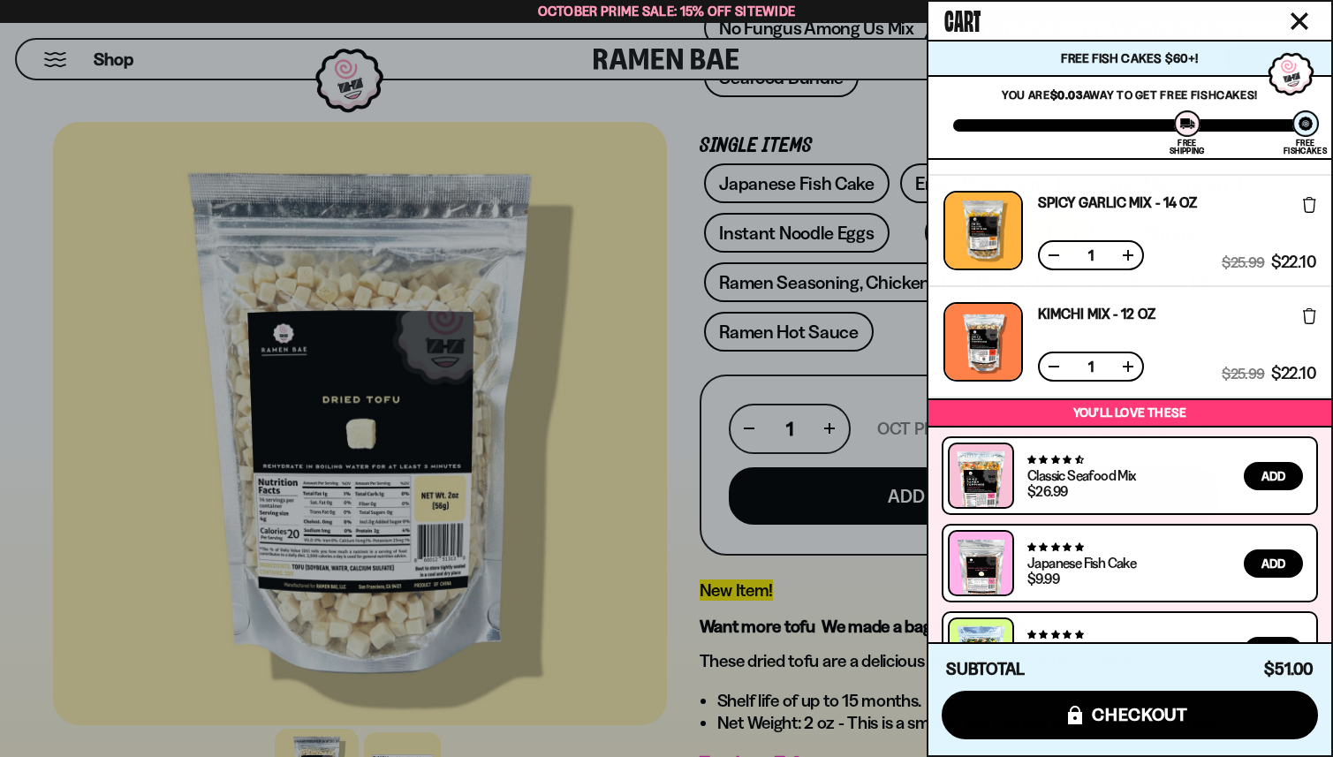
scroll to position [156, 0]
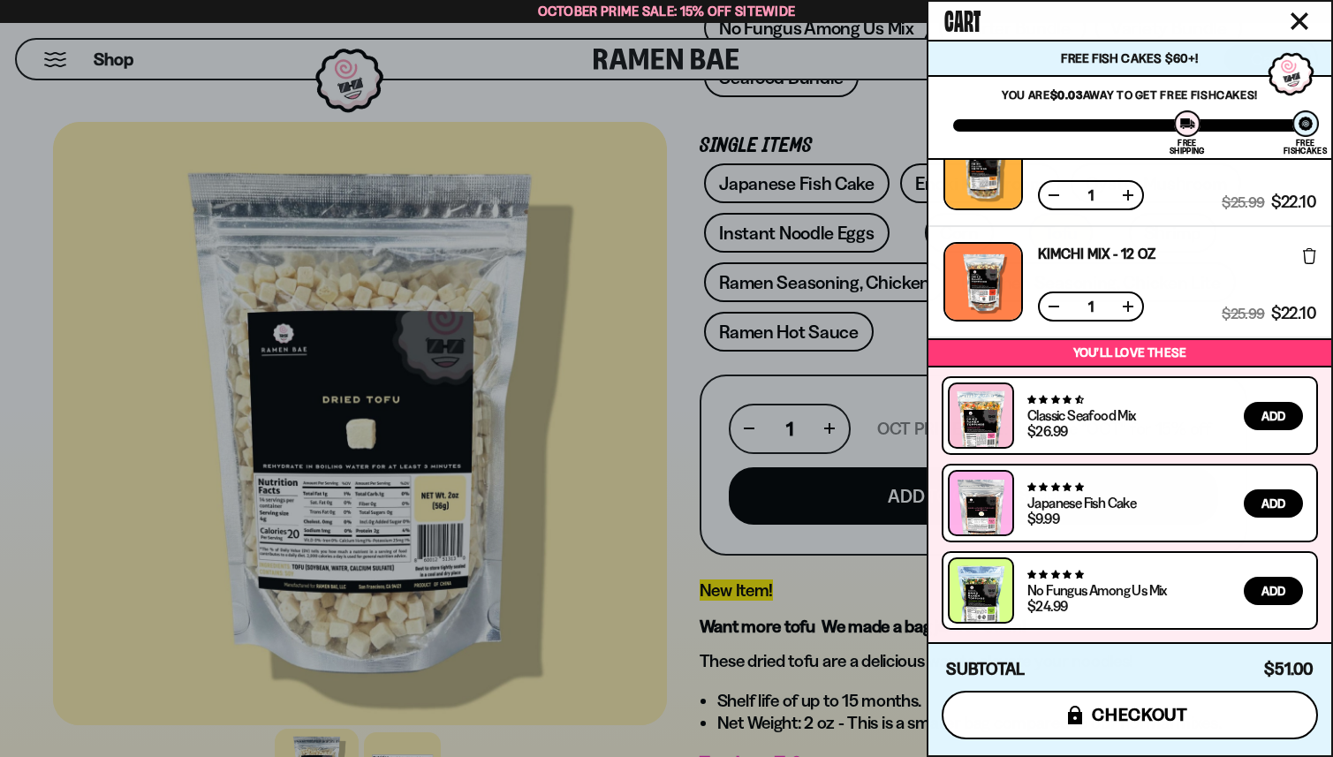
click at [1110, 729] on button "icons8-lock checkout" at bounding box center [1130, 715] width 376 height 49
